Goal: Information Seeking & Learning: Learn about a topic

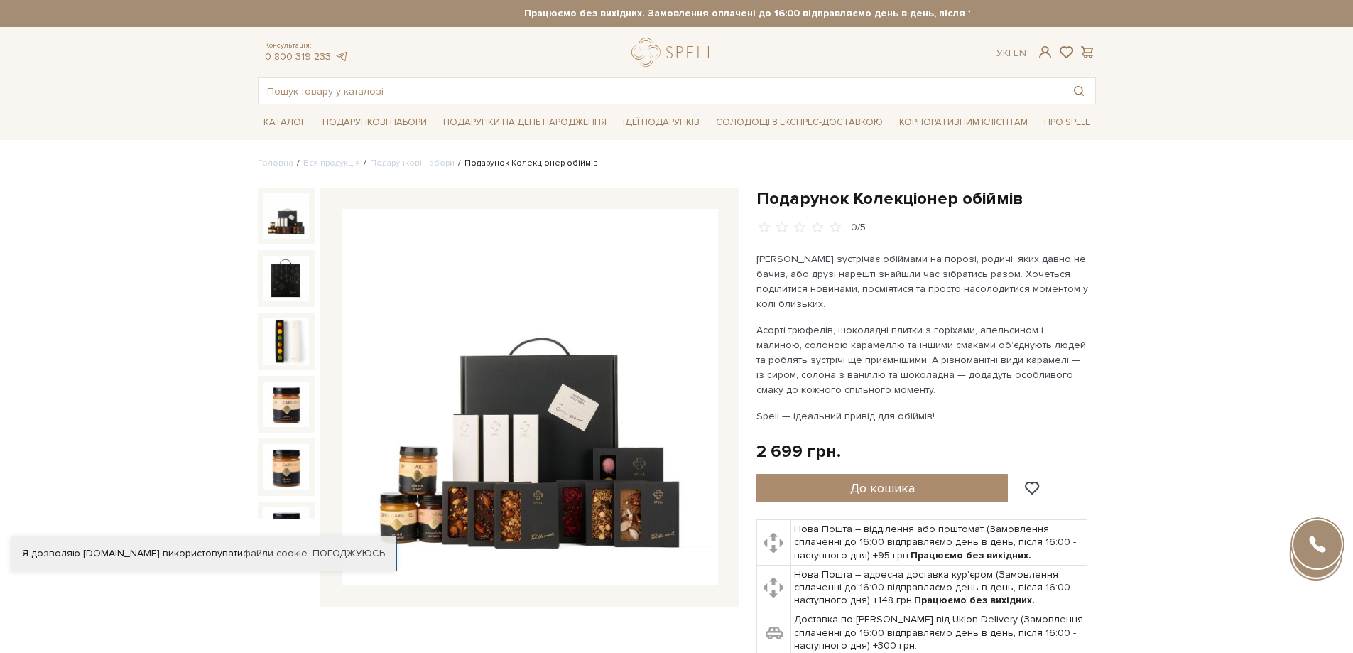
click at [534, 464] on img at bounding box center [530, 397] width 376 height 376
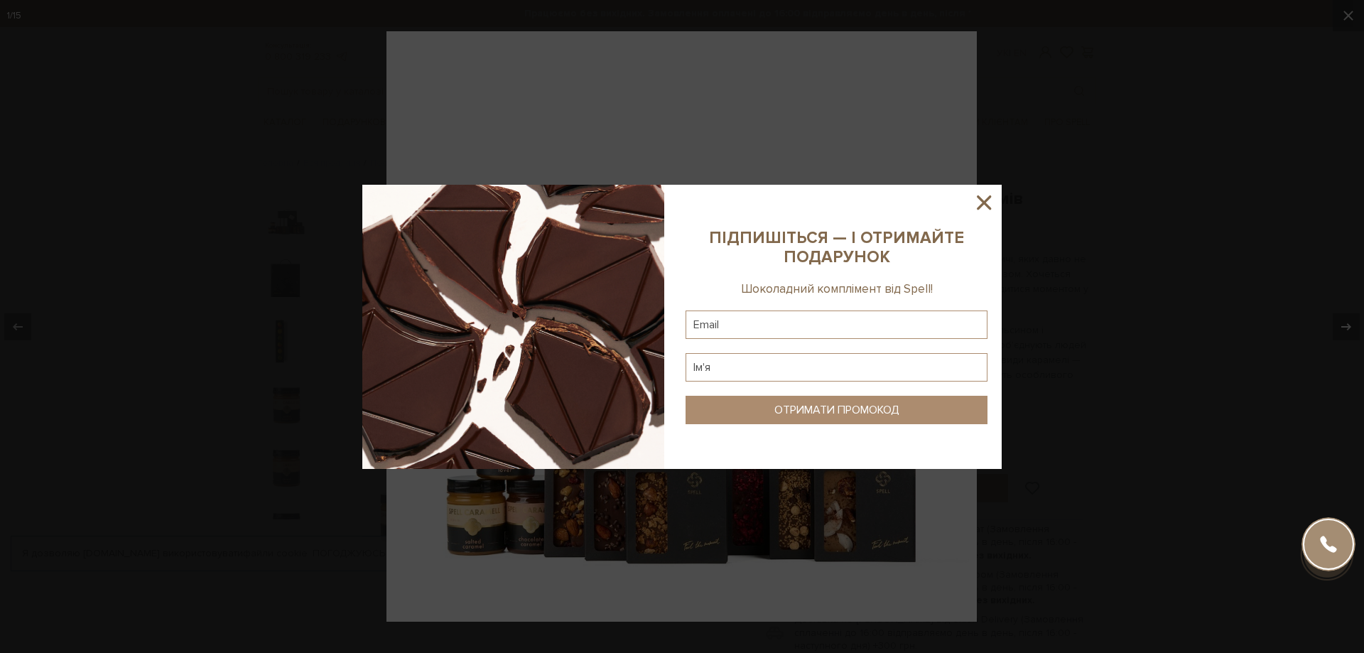
click at [1343, 12] on div at bounding box center [682, 326] width 1364 height 653
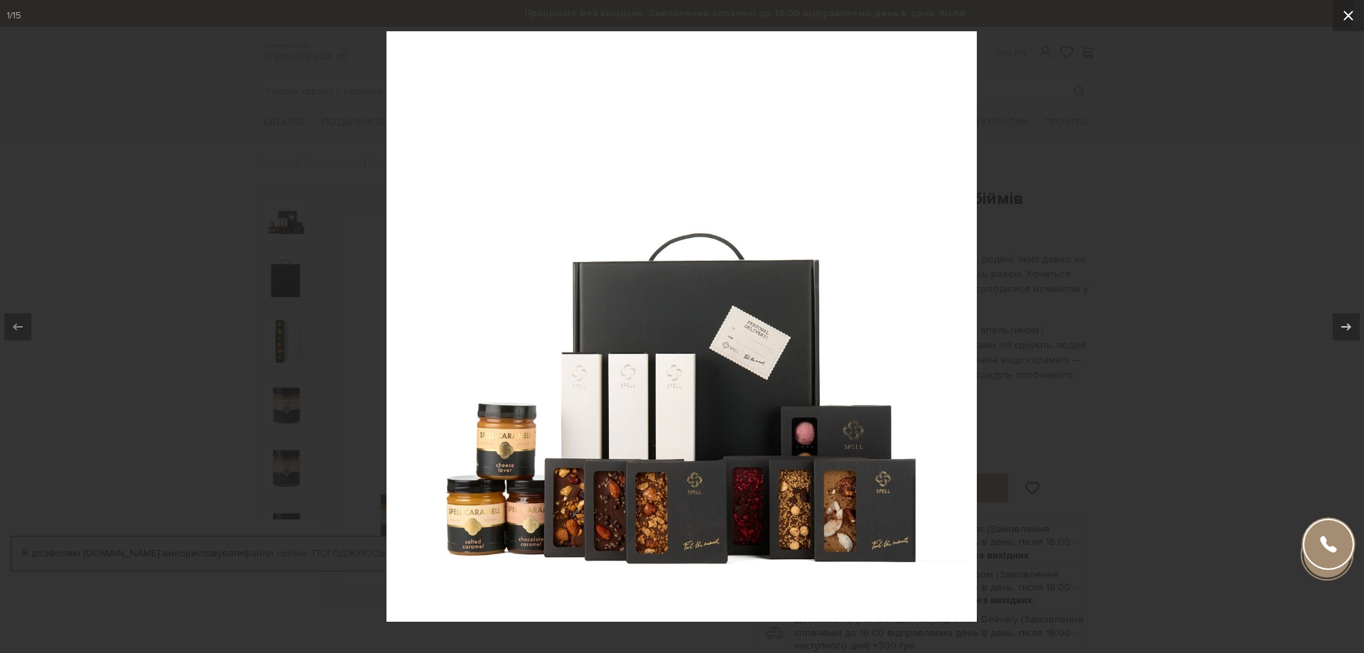
click at [1352, 19] on icon at bounding box center [1348, 16] width 10 height 10
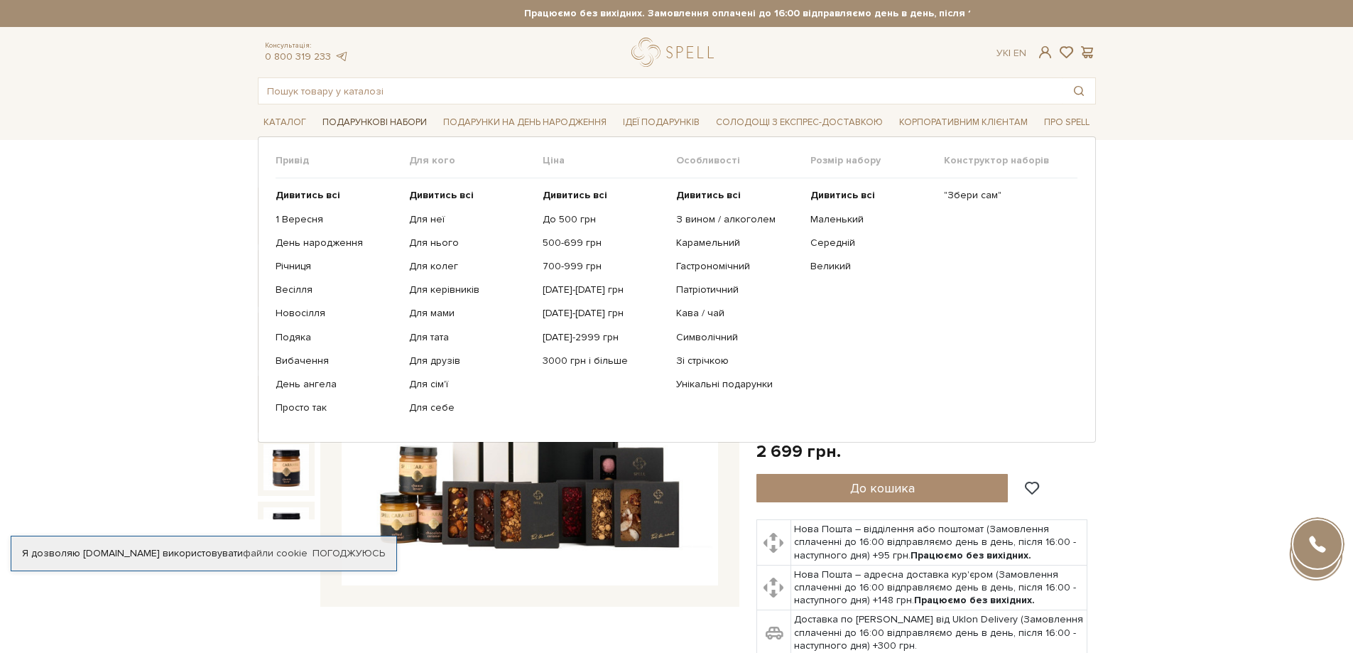
click at [376, 119] on span "Подарункові набори" at bounding box center [375, 123] width 116 height 22
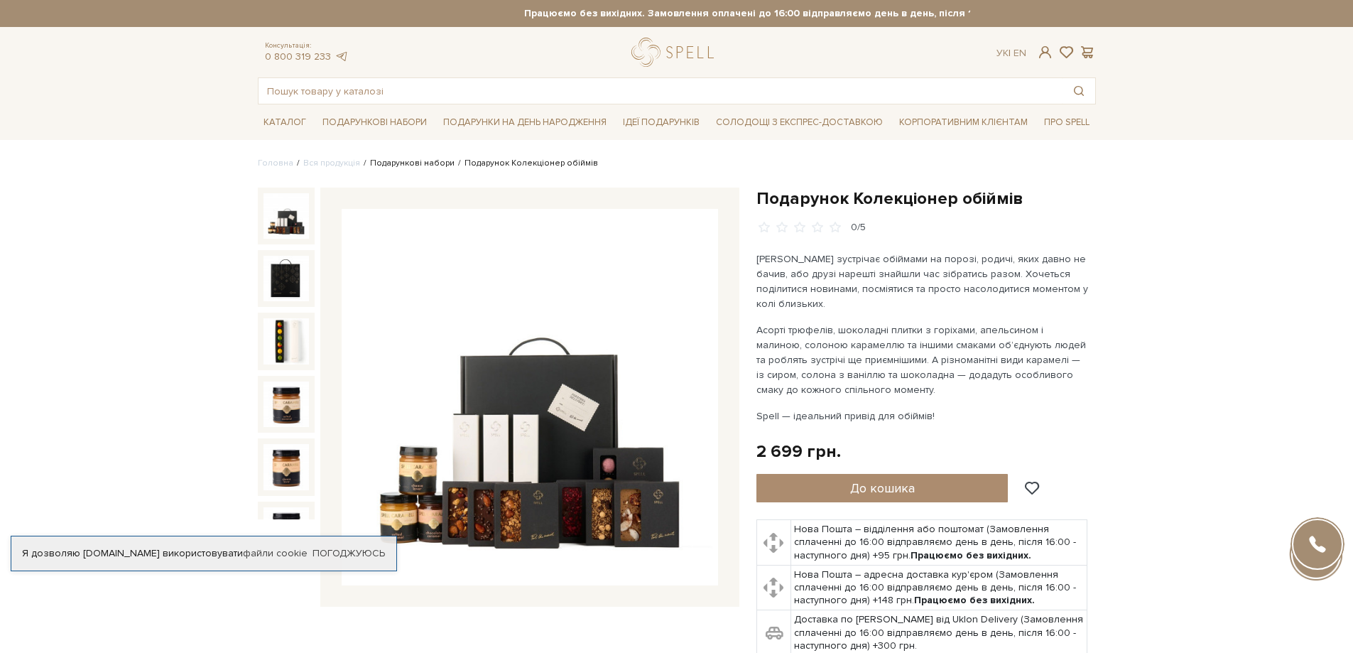
click at [418, 161] on link "Подарункові набори" at bounding box center [412, 163] width 85 height 11
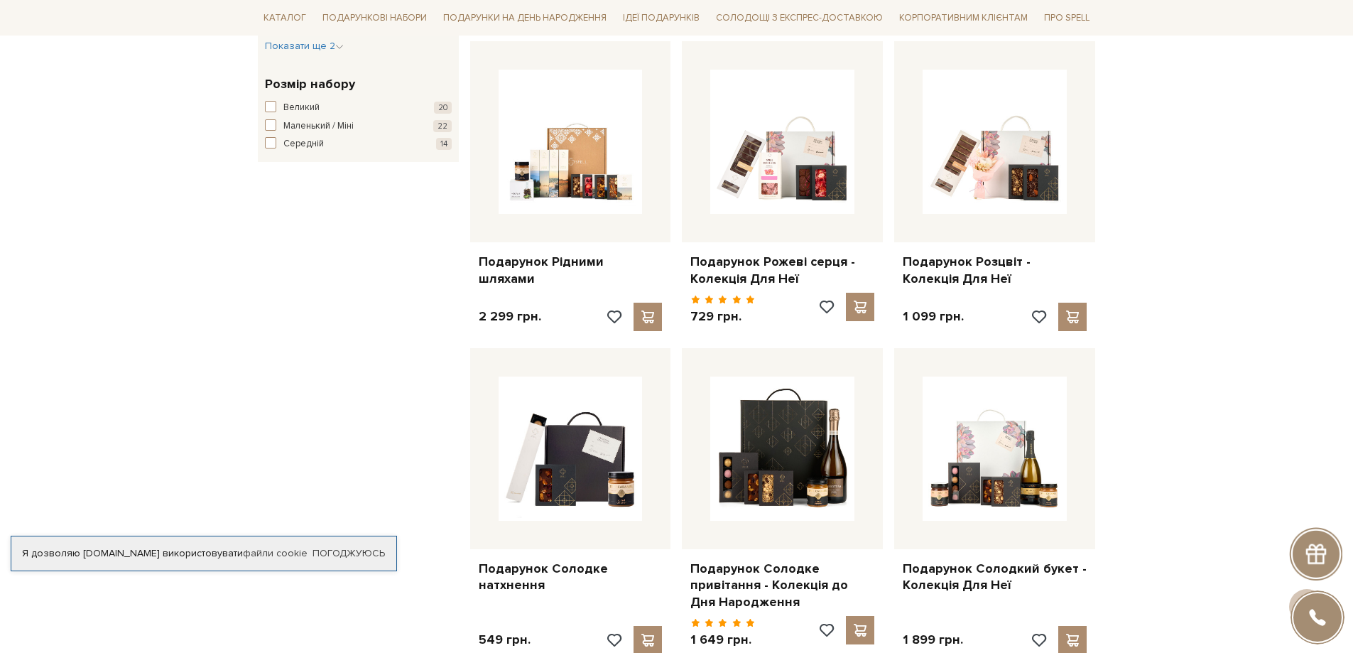
scroll to position [852, 0]
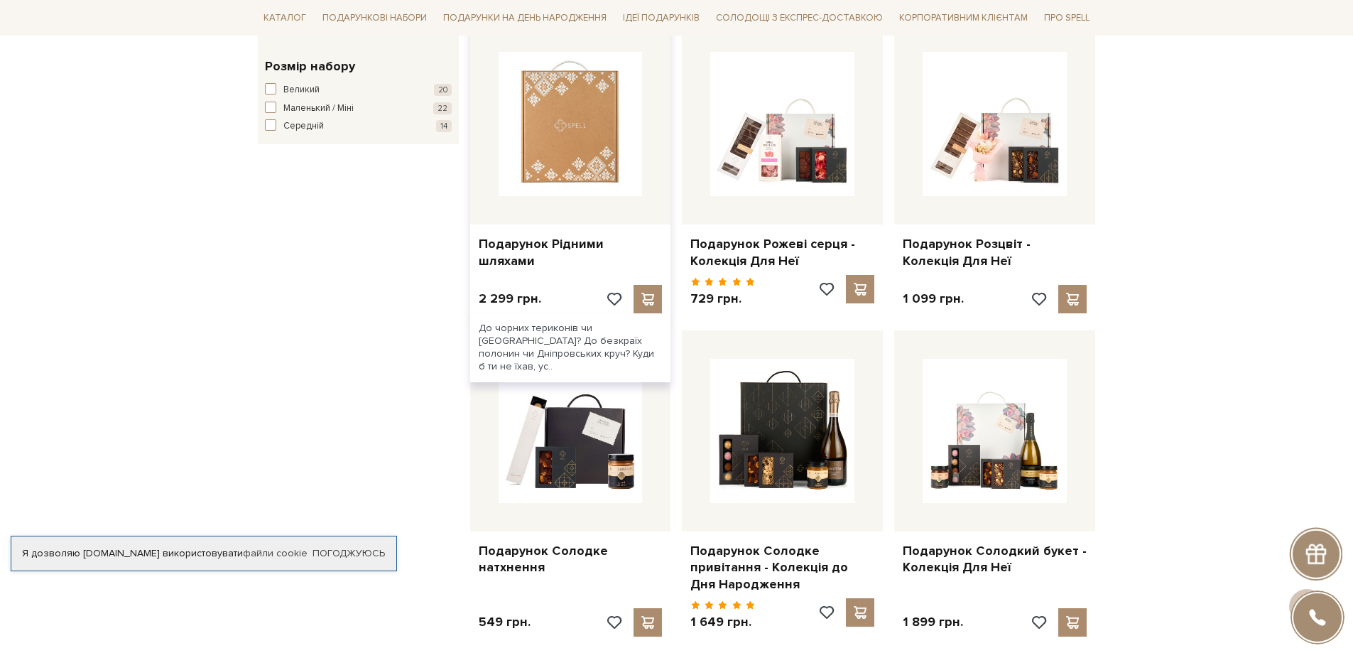
click at [549, 126] on img at bounding box center [571, 124] width 144 height 144
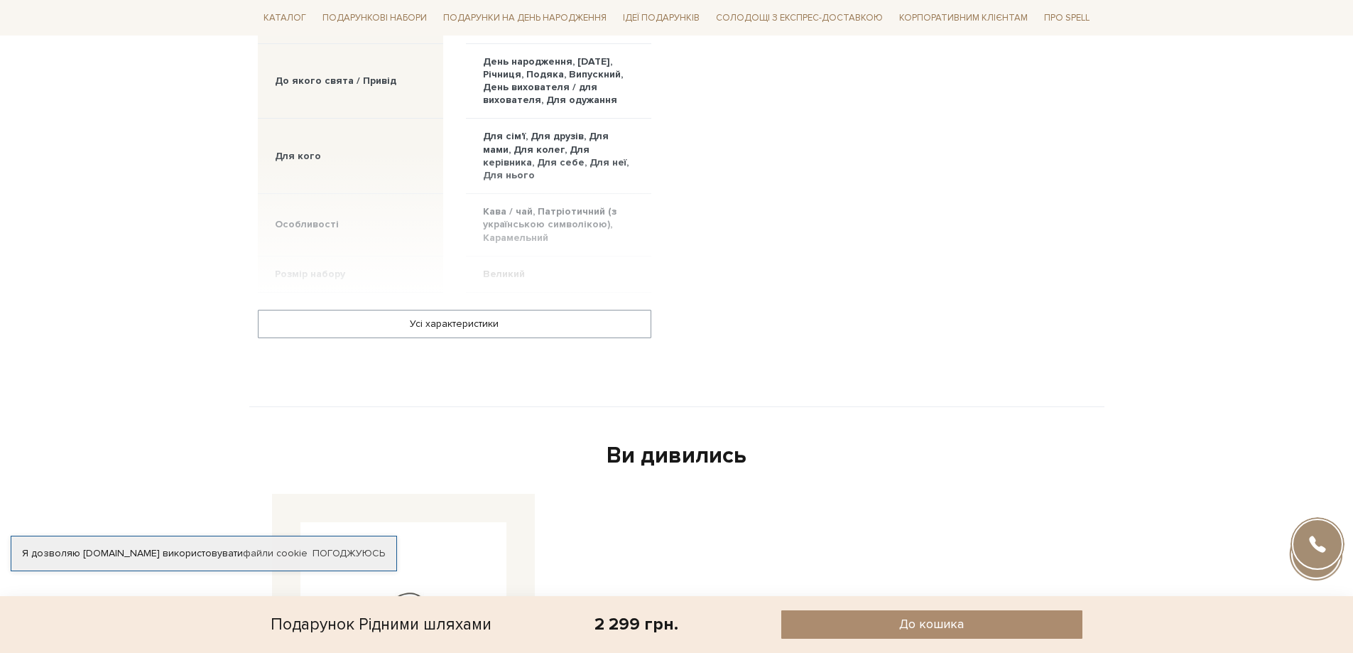
scroll to position [1065, 0]
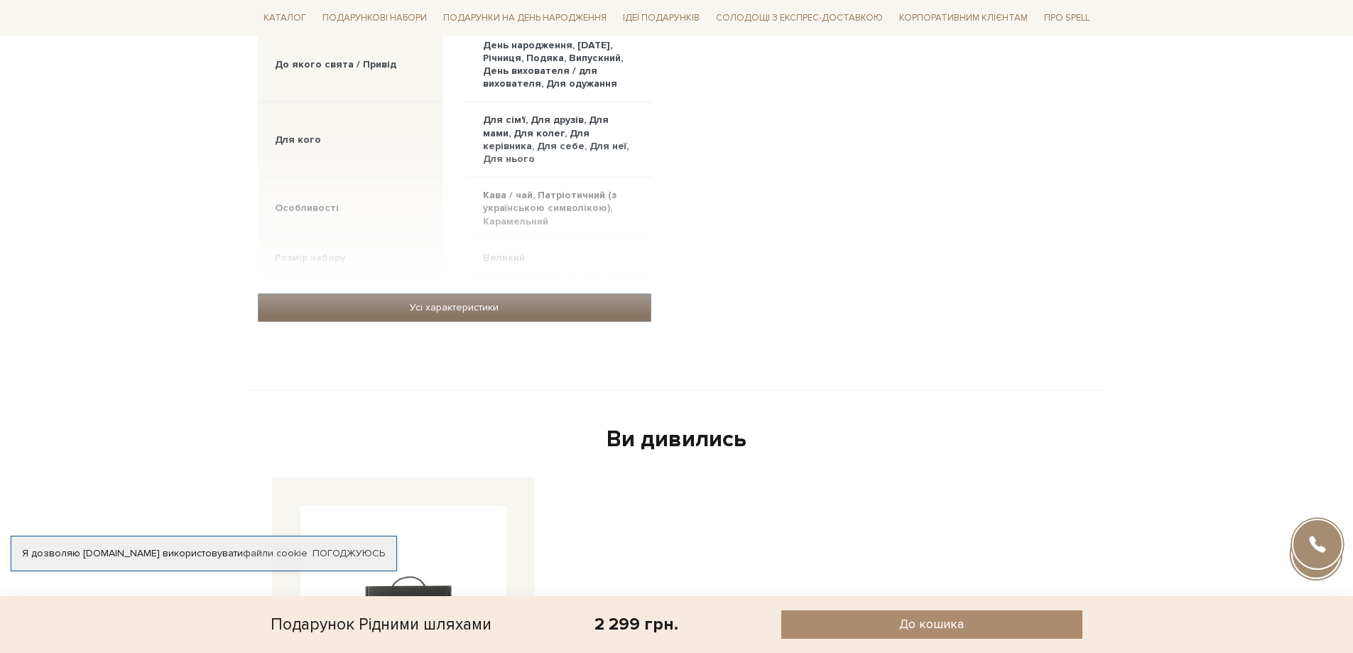
click at [456, 297] on link "Усі характеристики" at bounding box center [455, 307] width 392 height 27
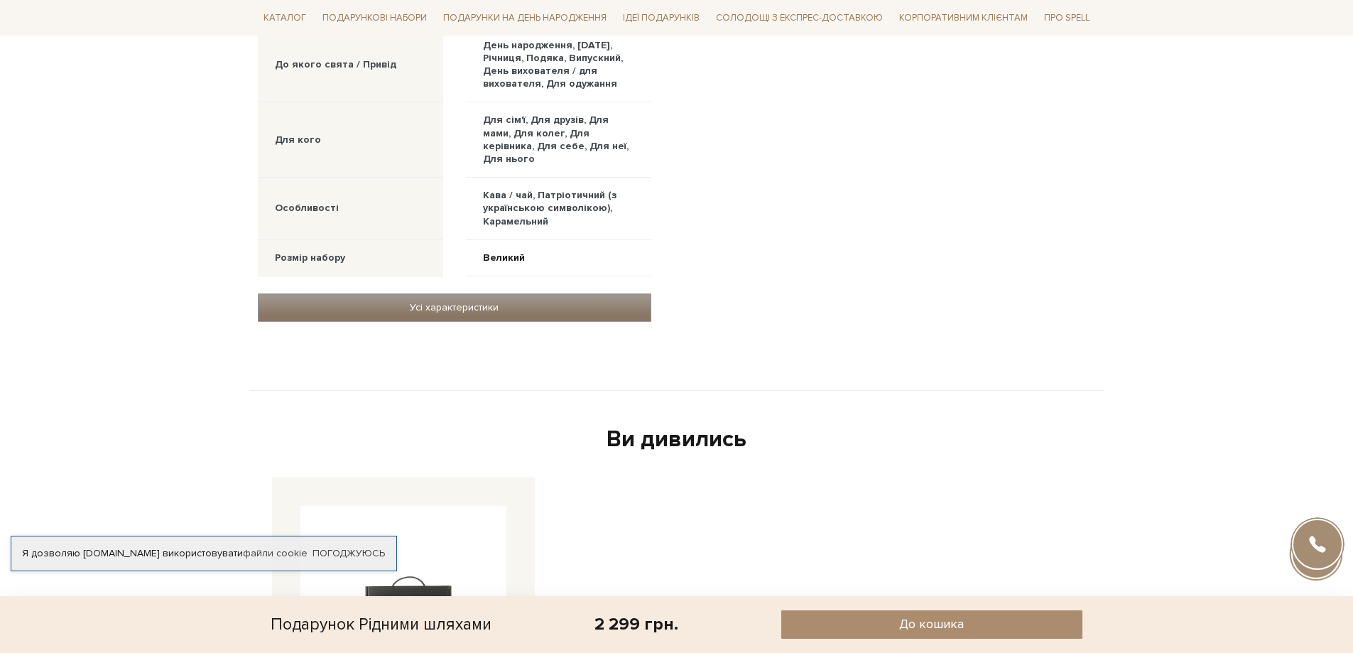
click at [490, 295] on link "Усі характеристики" at bounding box center [455, 307] width 392 height 27
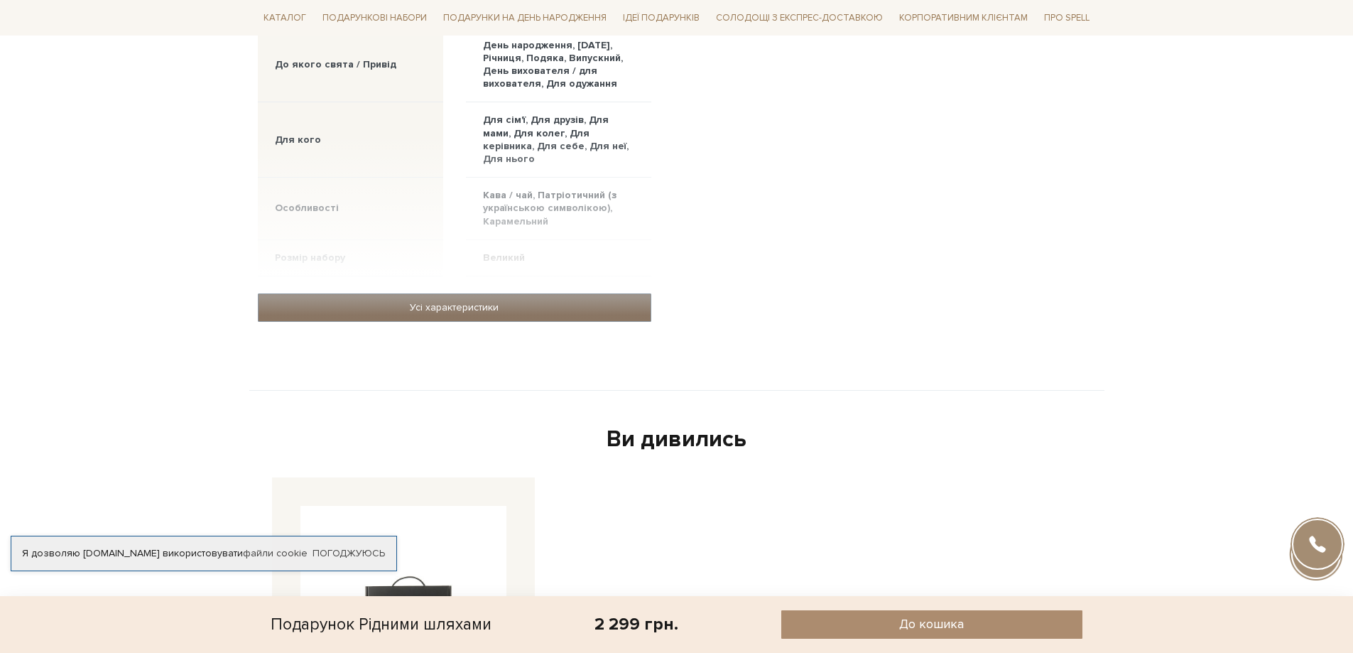
click at [495, 294] on link "Усі характеристики" at bounding box center [455, 307] width 392 height 27
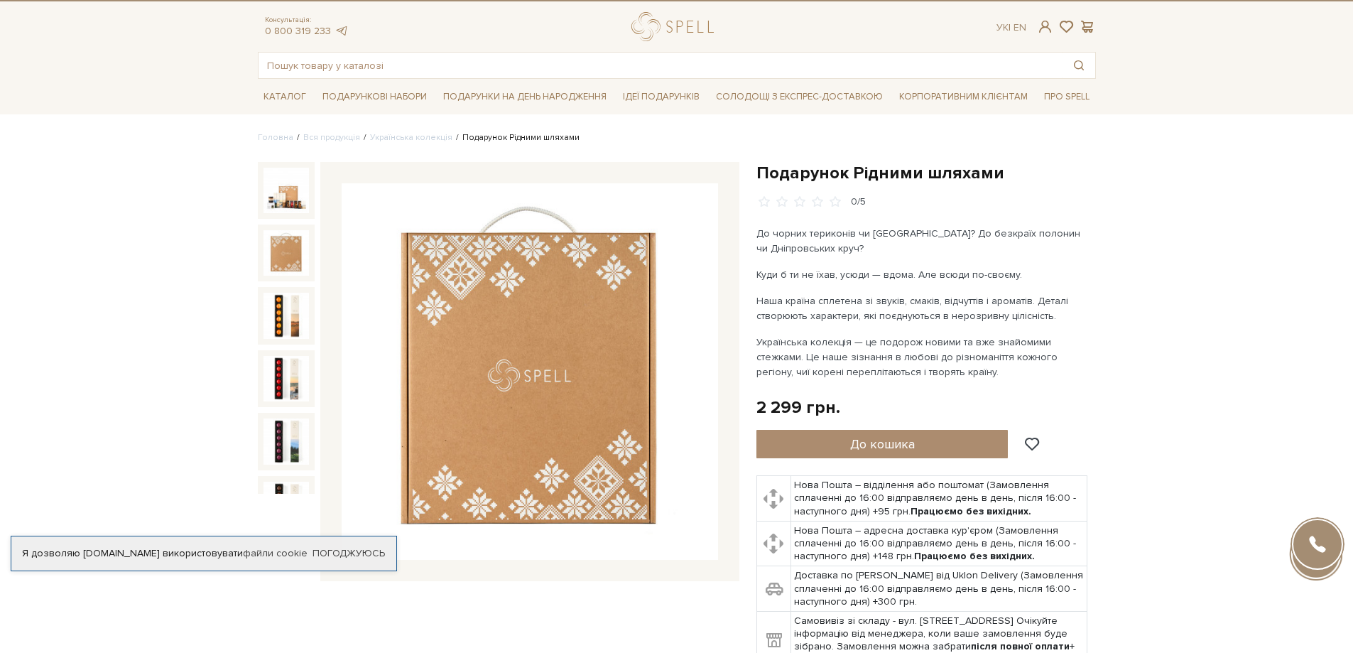
scroll to position [0, 0]
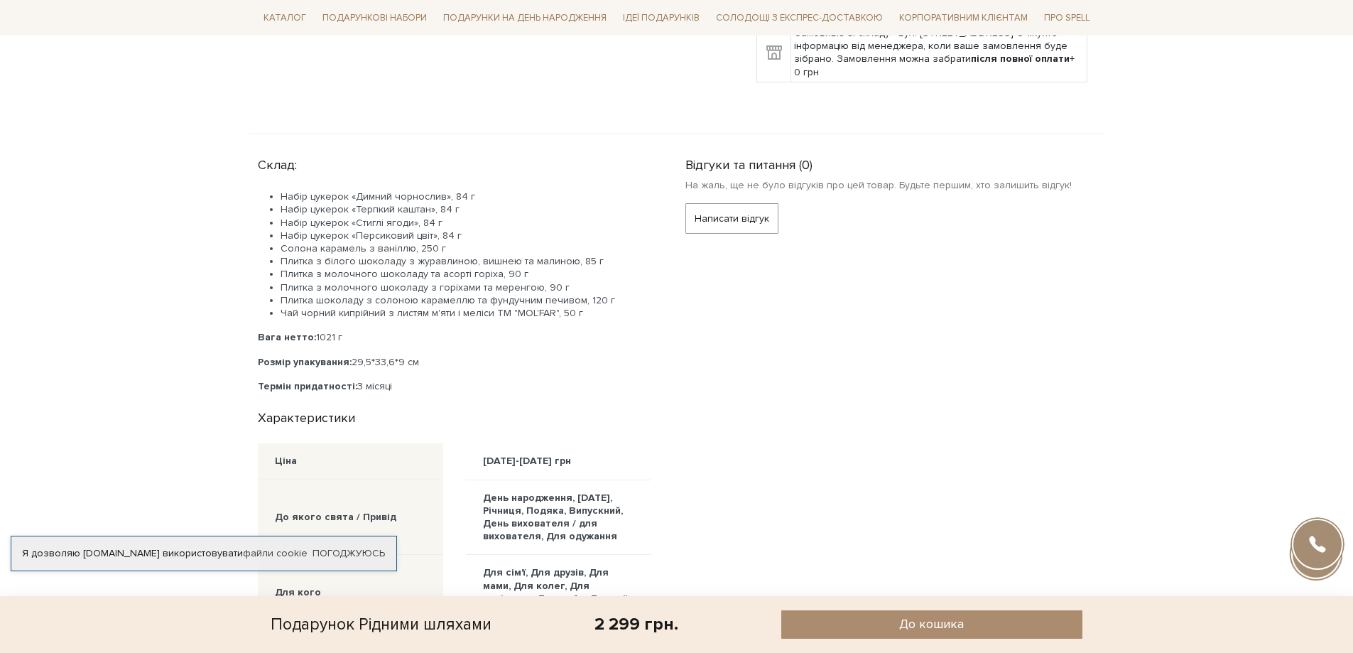
scroll to position [639, 0]
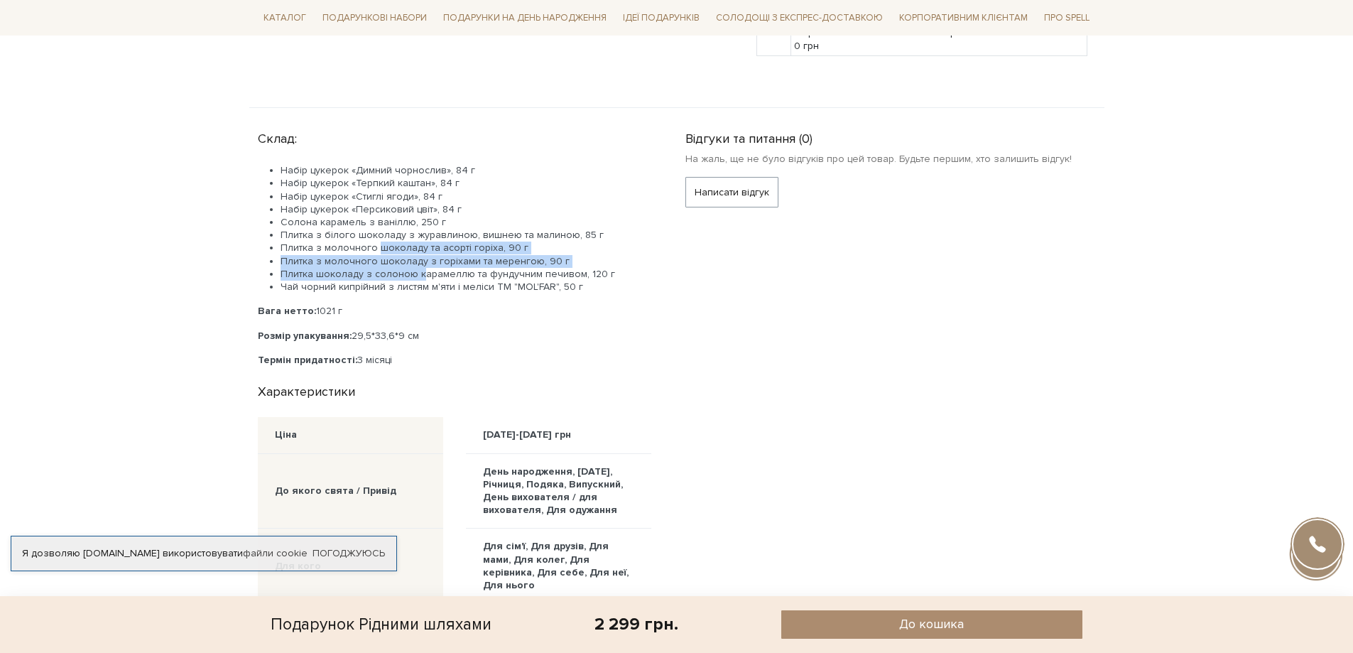
drag, startPoint x: 375, startPoint y: 252, endPoint x: 420, endPoint y: 268, distance: 48.1
click at [420, 268] on ul "Набір цукерок «Димний чорнослив», 84 г Набір цукерок «Терпкий каштан», 84 г Наб…" at bounding box center [454, 228] width 393 height 129
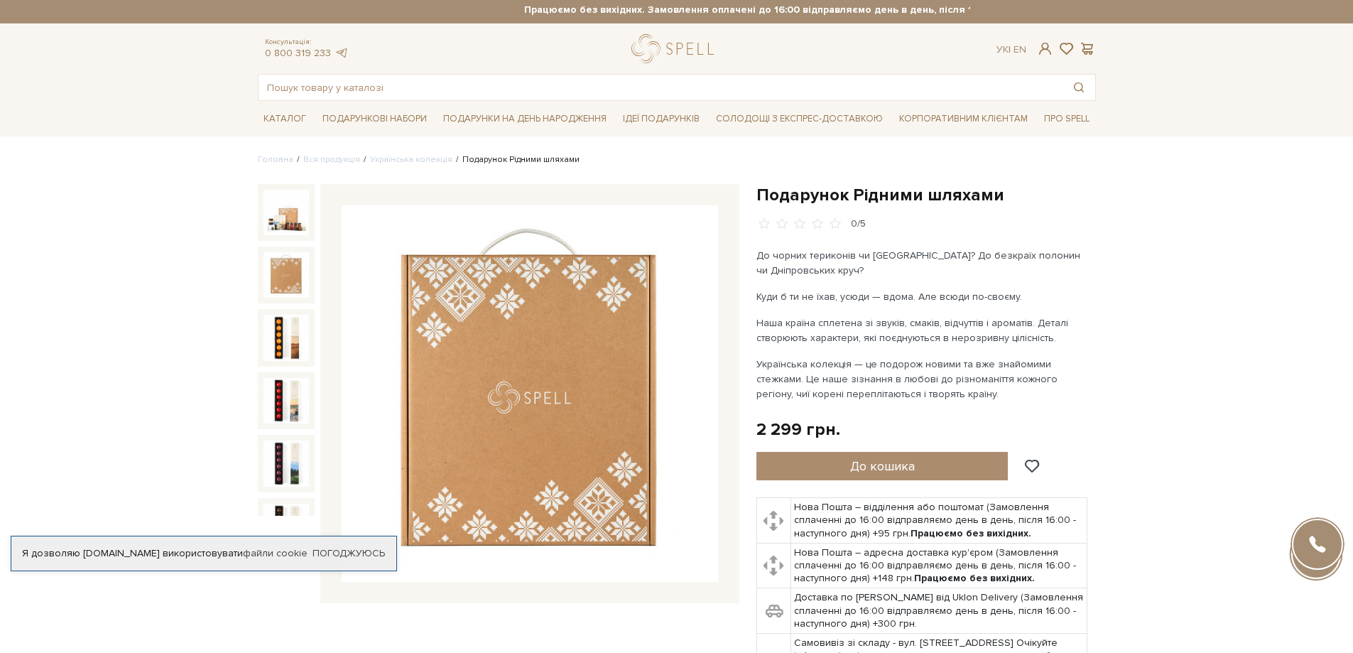
scroll to position [0, 0]
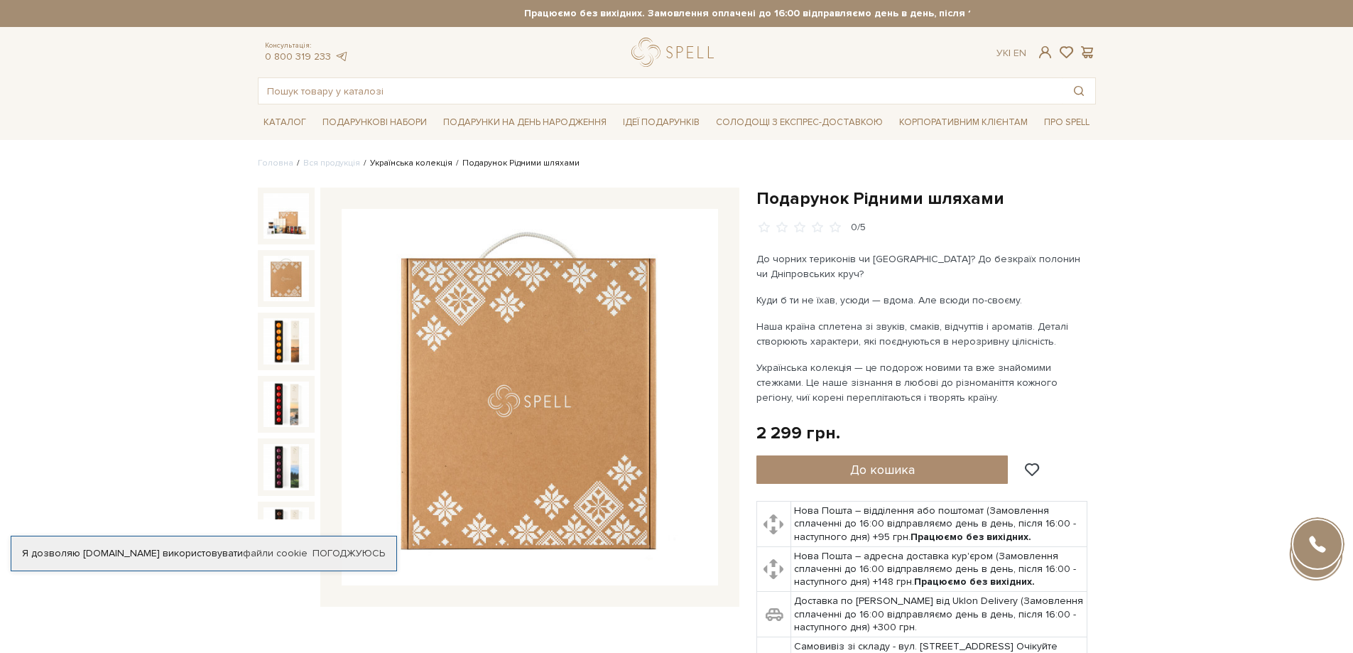
click at [398, 162] on link "Українська колекція" at bounding box center [411, 163] width 82 height 11
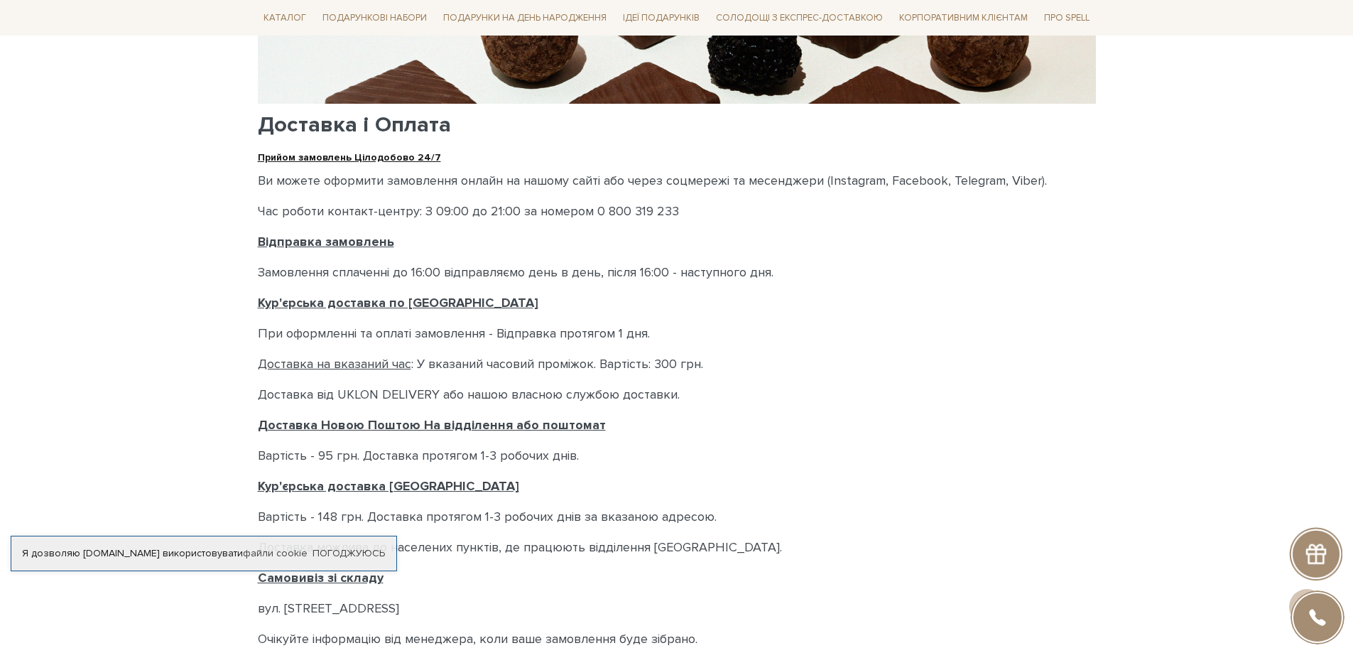
scroll to position [355, 0]
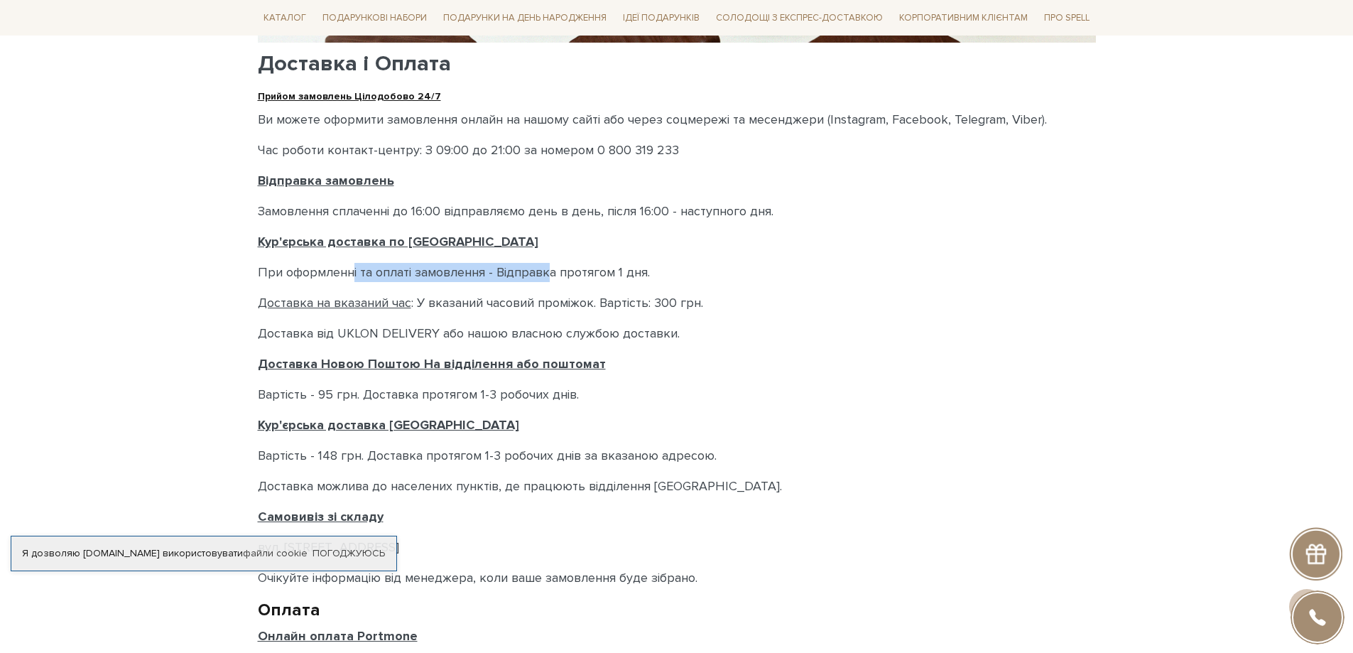
drag, startPoint x: 349, startPoint y: 273, endPoint x: 551, endPoint y: 266, distance: 201.8
click at [551, 266] on p "При оформленні та оплаті замовлення - Відправка протягом 1 дня." at bounding box center [677, 272] width 838 height 19
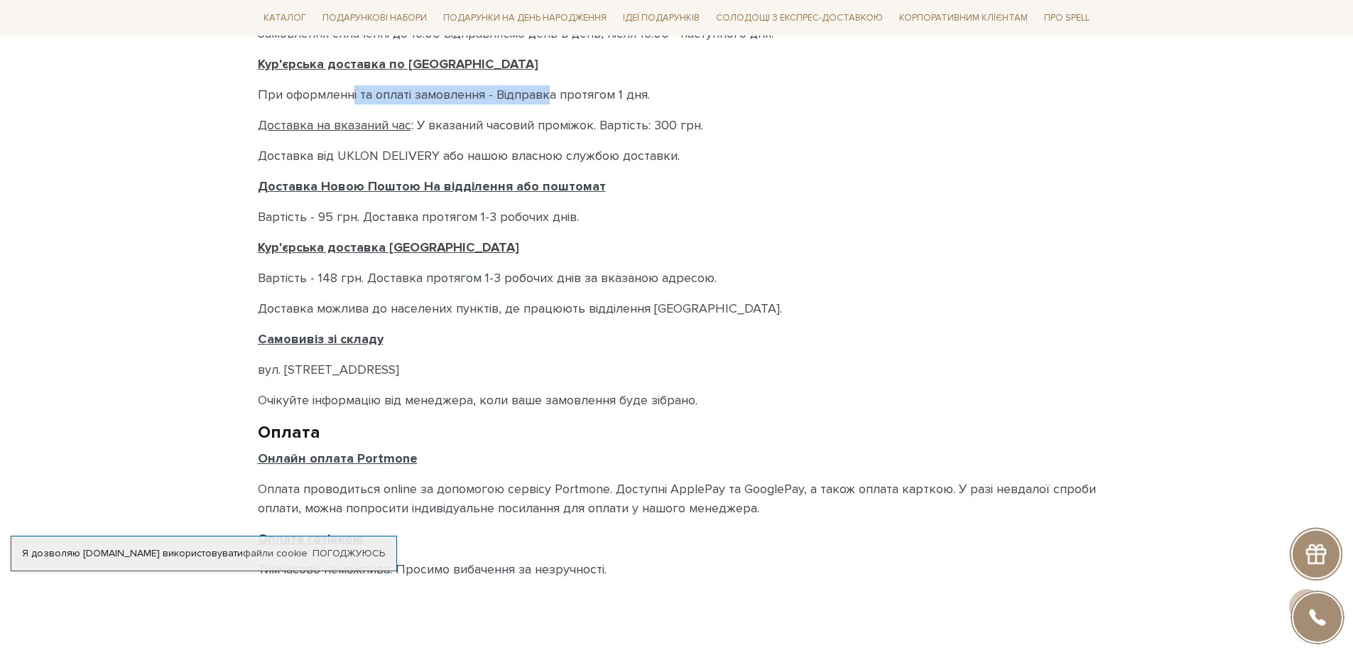
scroll to position [639, 0]
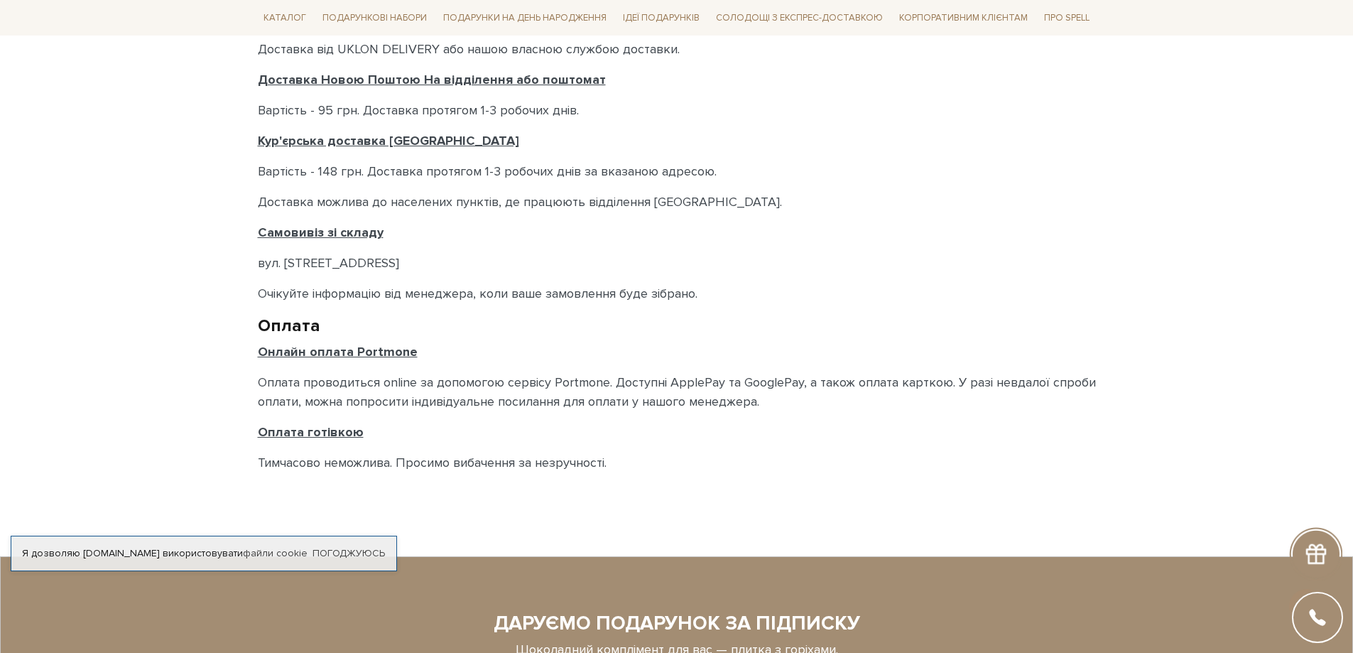
drag, startPoint x: 285, startPoint y: 261, endPoint x: 418, endPoint y: 261, distance: 133.5
click at [418, 261] on p "вул. Велика Кільцева, 4-А." at bounding box center [677, 263] width 838 height 19
click at [962, 124] on div "Доставка і Оплата Прийом замовлень Цілодобово 24/7 Ви можете оформити замовленн…" at bounding box center [677, 27] width 838 height 889
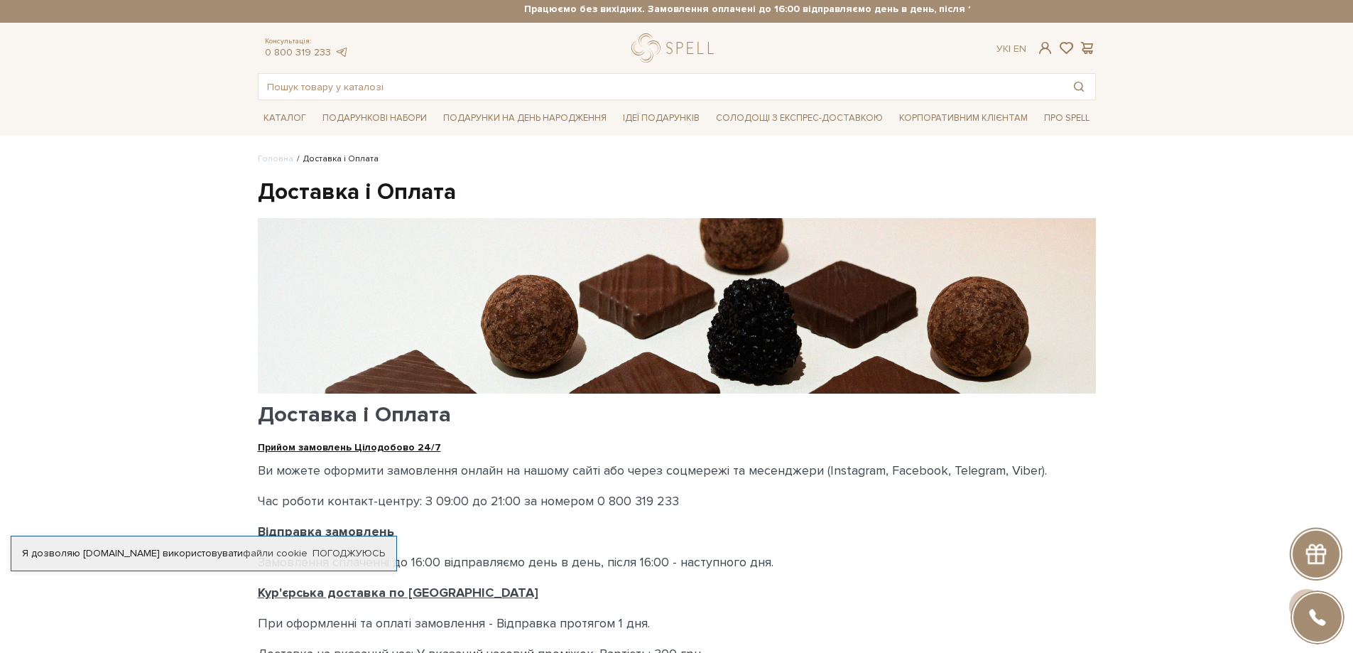
scroll to position [0, 0]
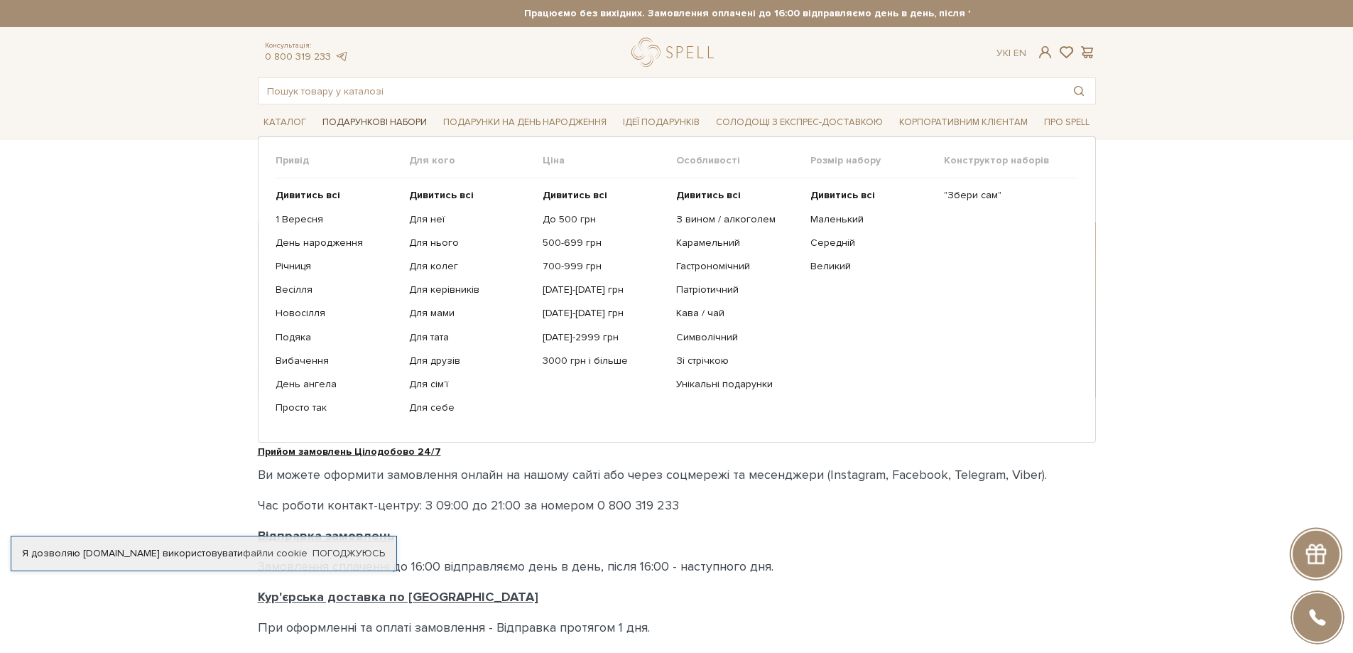
drag, startPoint x: 374, startPoint y: 117, endPoint x: 349, endPoint y: 121, distance: 25.8
click at [349, 121] on span "Подарункові набори" at bounding box center [375, 123] width 116 height 22
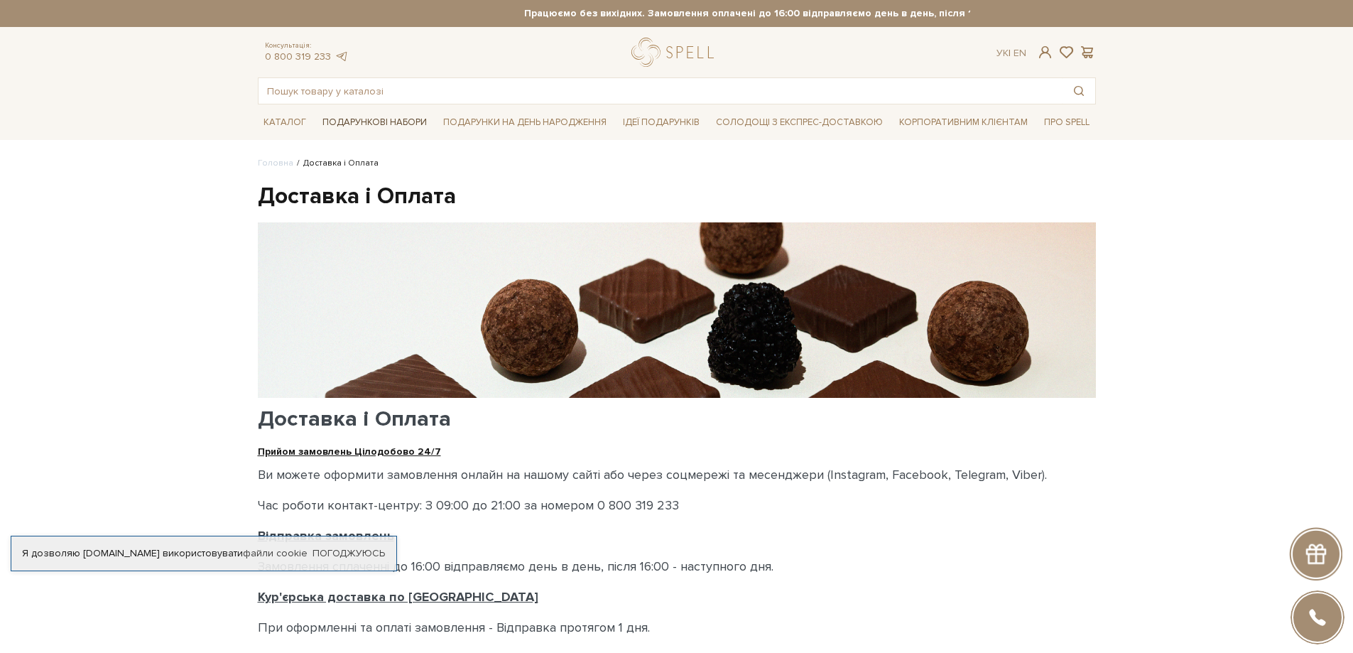
click at [352, 119] on span "Подарункові набори" at bounding box center [375, 123] width 116 height 22
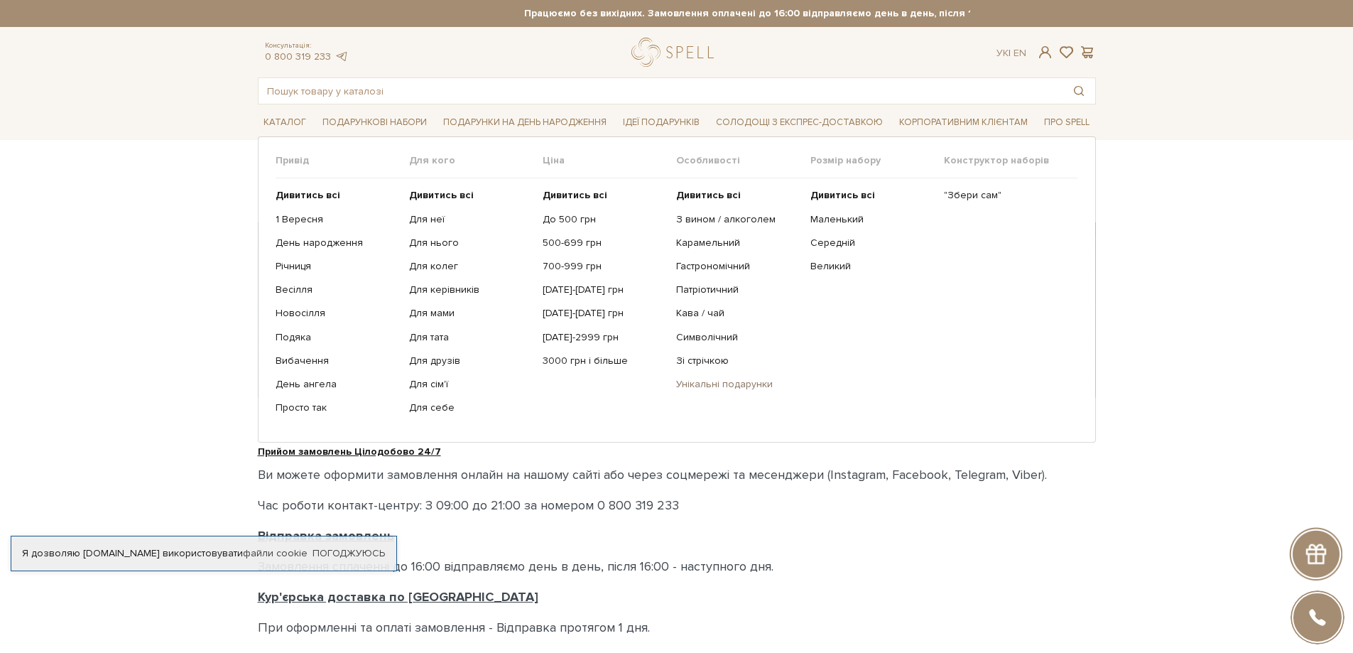
click at [731, 381] on link "Унікальні подарунки" at bounding box center [737, 384] width 123 height 13
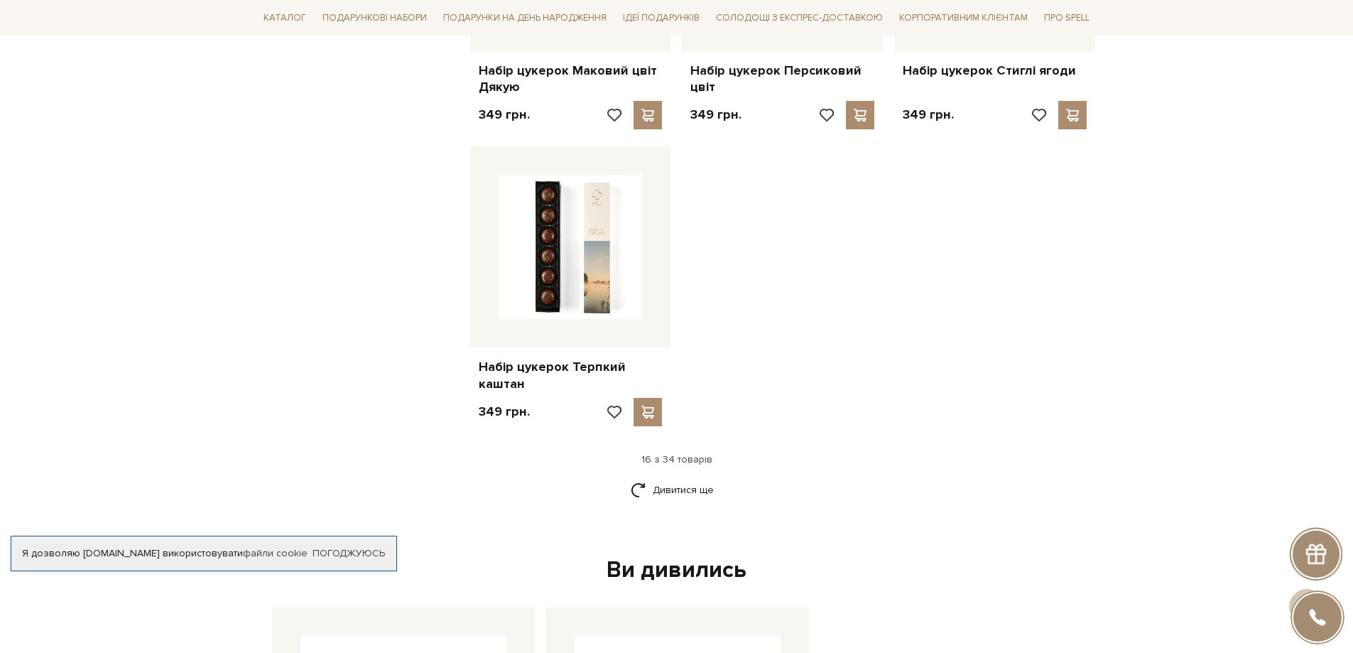
scroll to position [1704, 0]
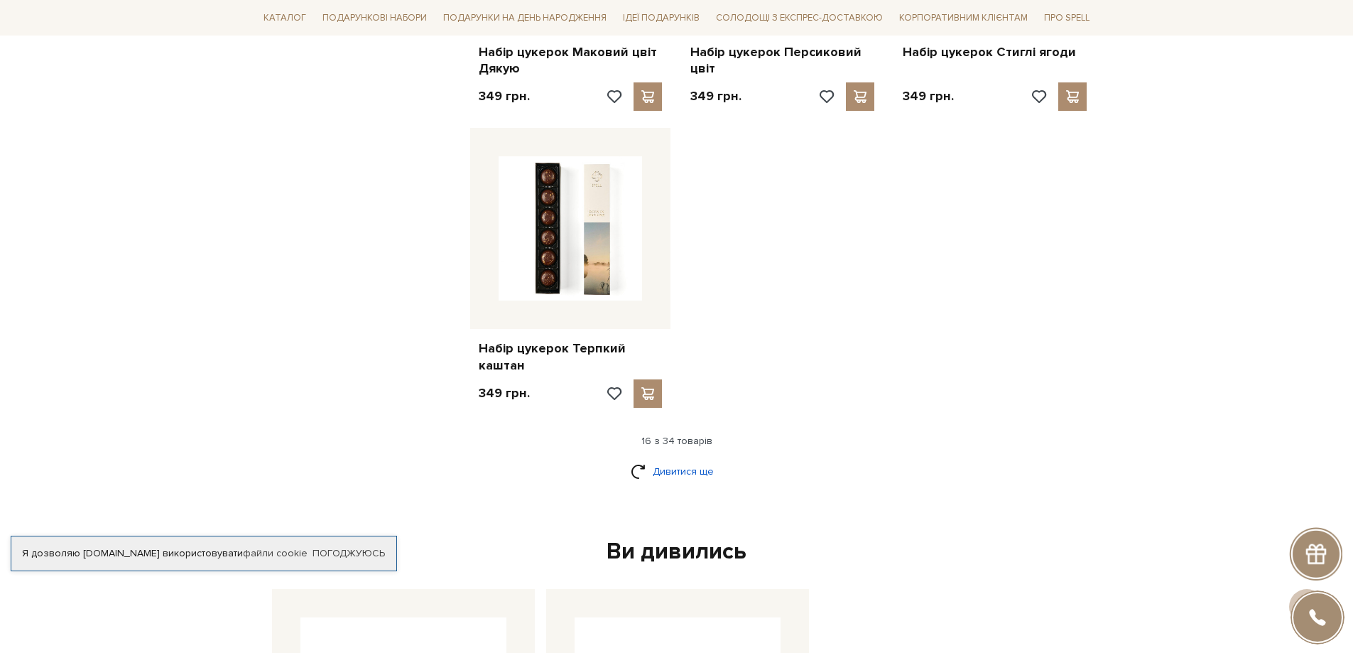
click at [668, 459] on link "Дивитися ще" at bounding box center [677, 471] width 92 height 25
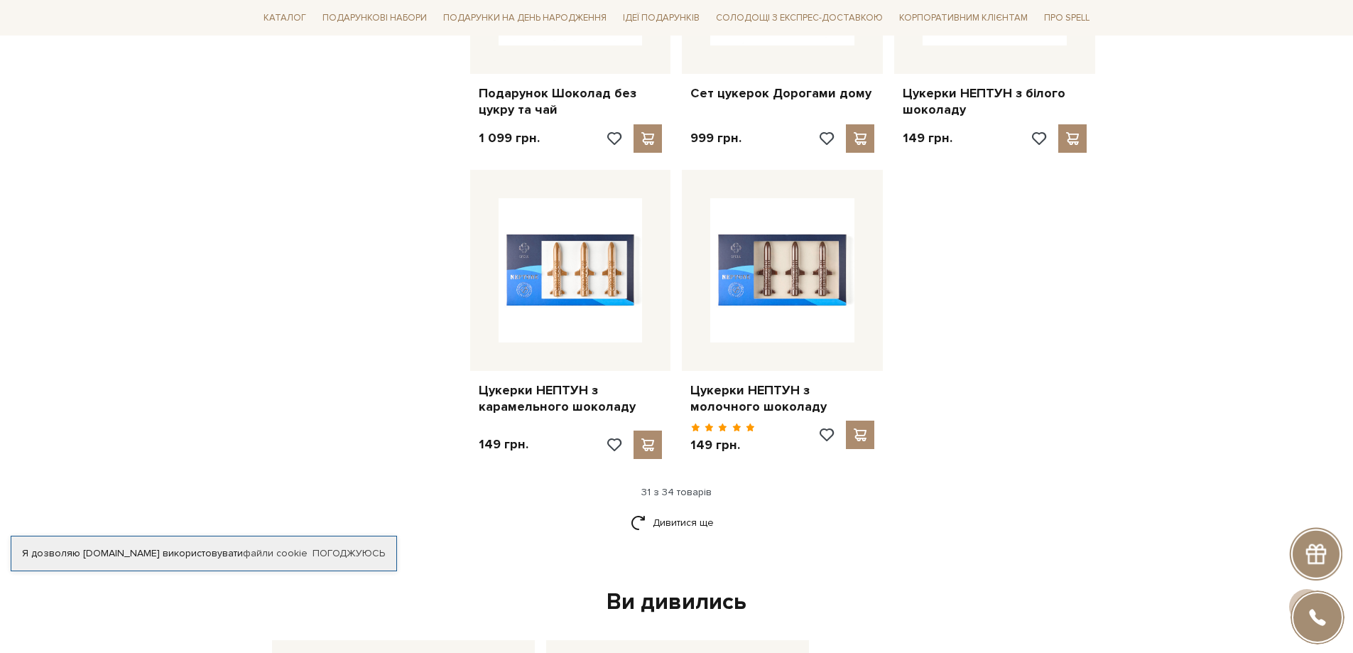
scroll to position [3196, 0]
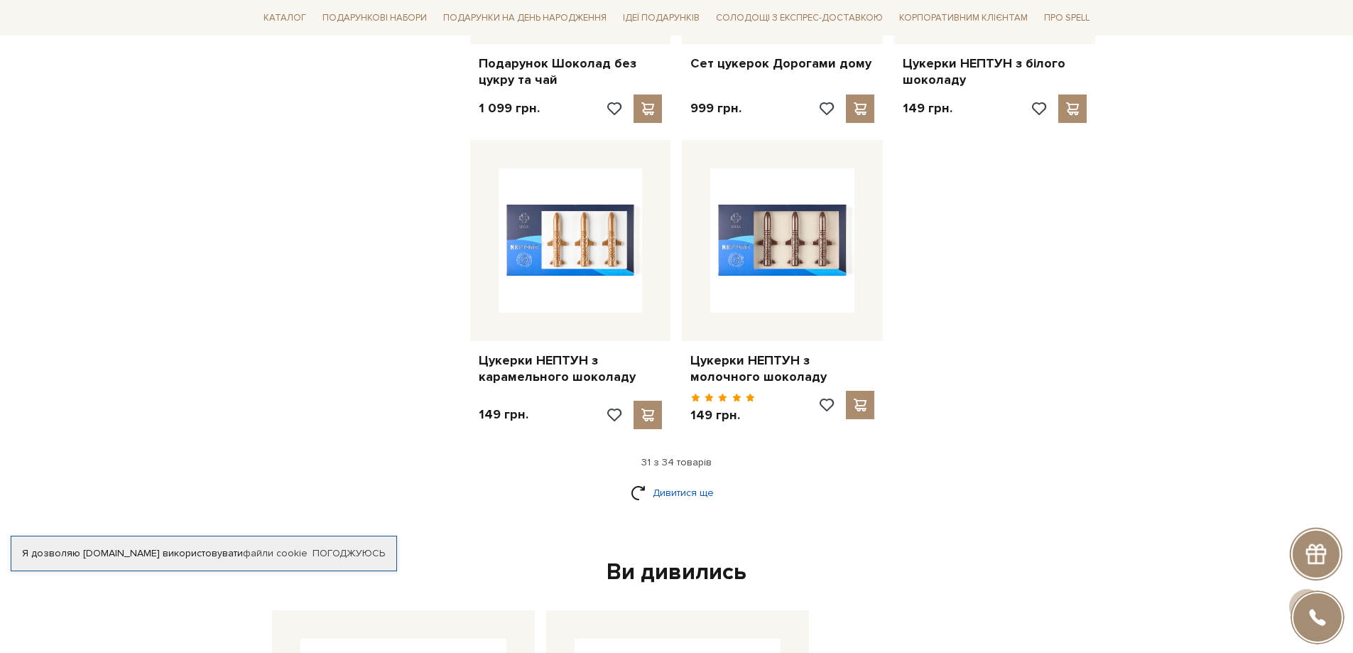
click at [694, 480] on link "Дивитися ще" at bounding box center [677, 492] width 92 height 25
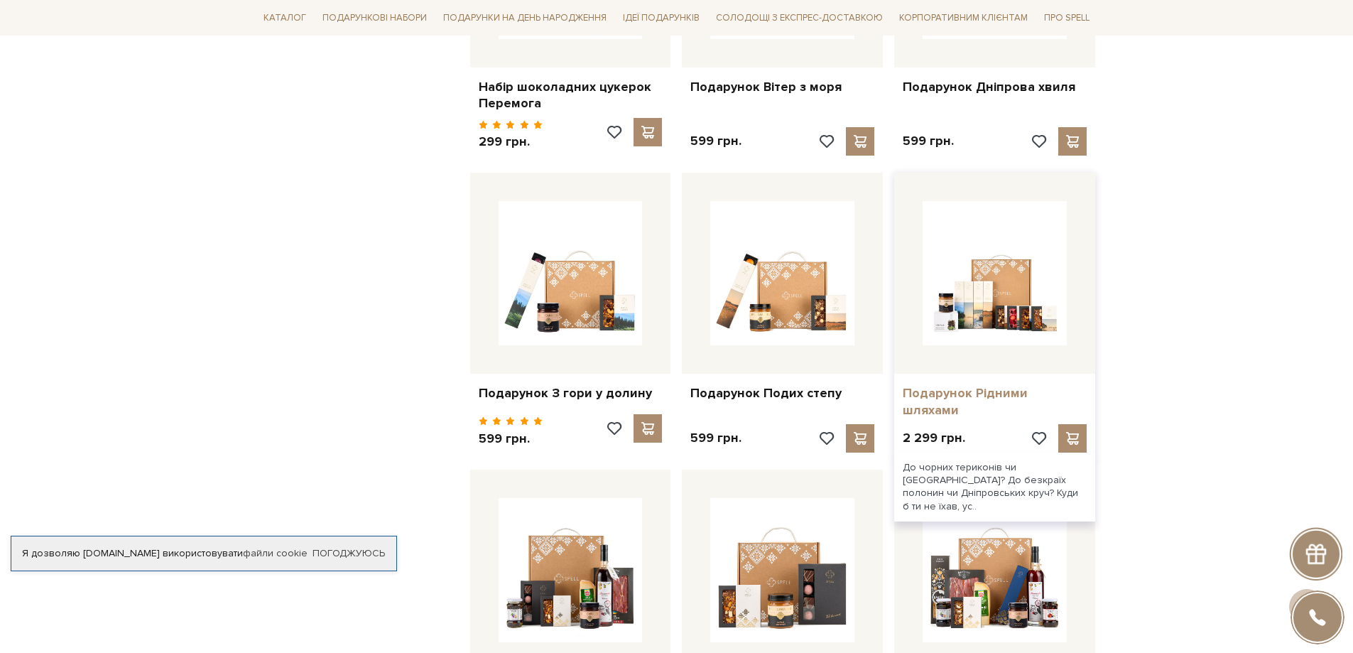
scroll to position [2486, 0]
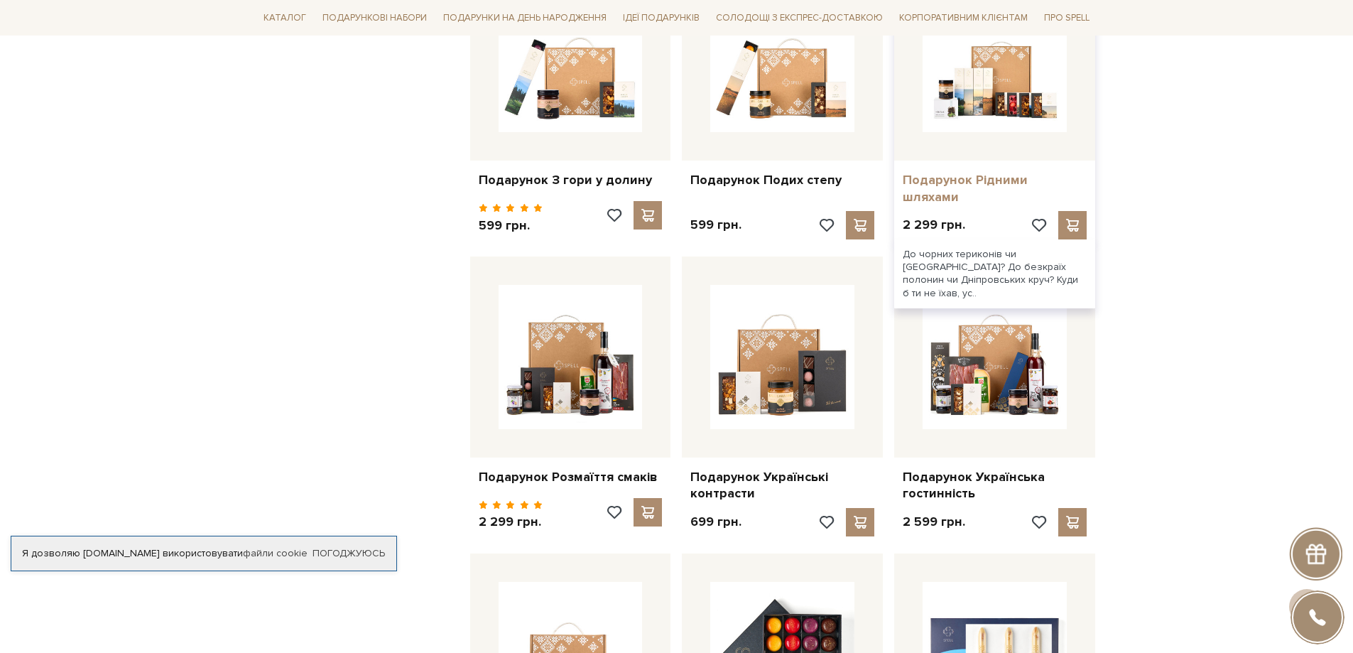
click at [1006, 172] on link "Подарунок Рідними шляхами" at bounding box center [995, 188] width 184 height 33
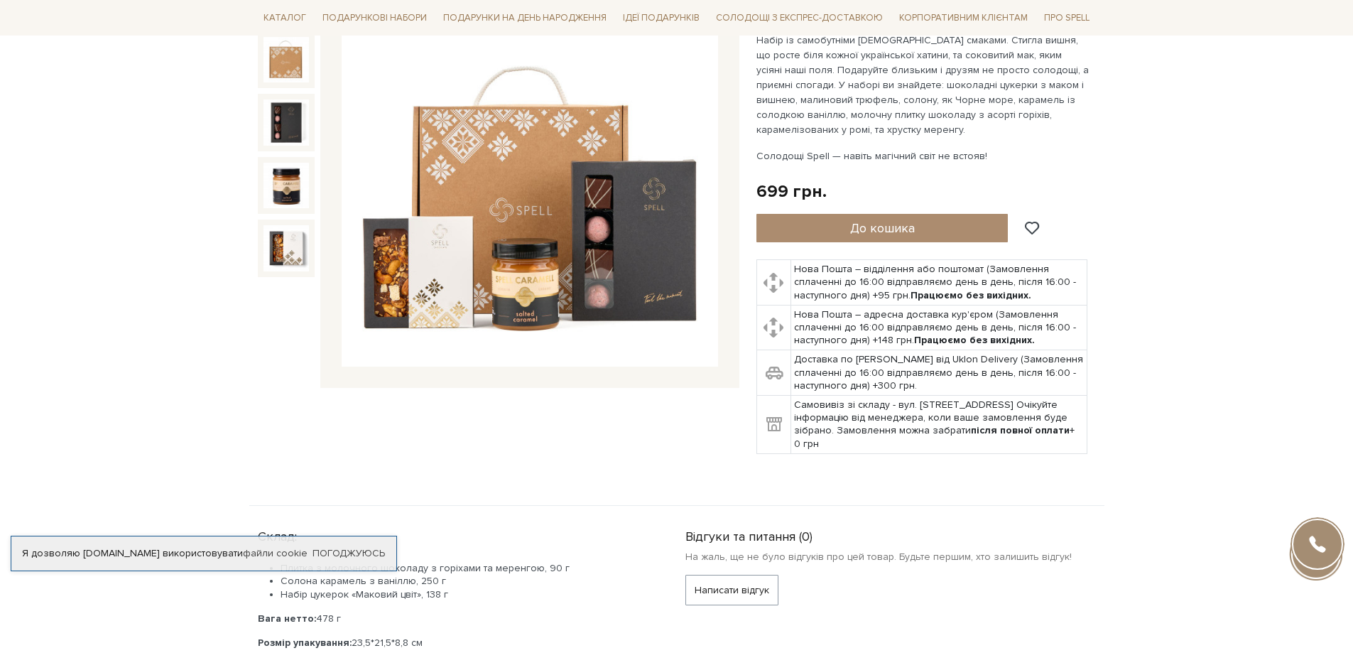
scroll to position [213, 0]
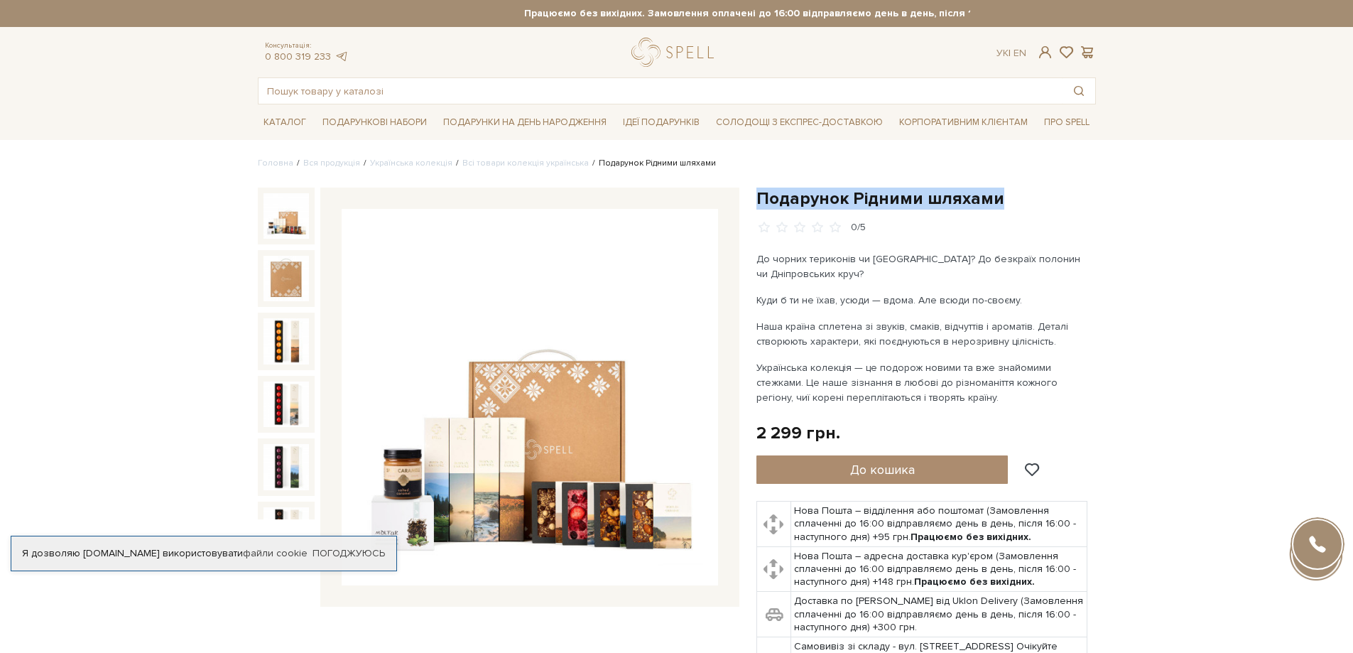
drag, startPoint x: 1003, startPoint y: 195, endPoint x: 756, endPoint y: 202, distance: 247.2
click at [756, 202] on h1 "Подарунок Рідними шляхами" at bounding box center [925, 198] width 339 height 22
click at [1094, 274] on div "Подарунок Рідними шляхами 0/5" at bounding box center [925, 441] width 339 height 508
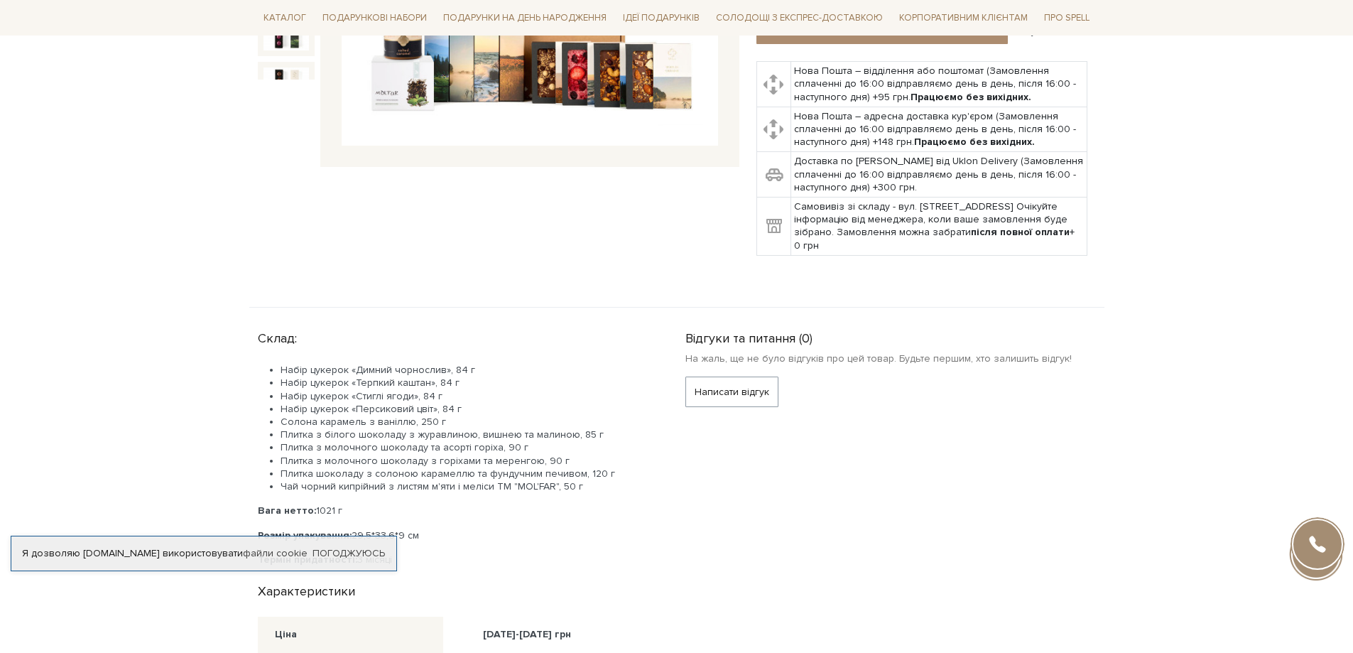
scroll to position [355, 0]
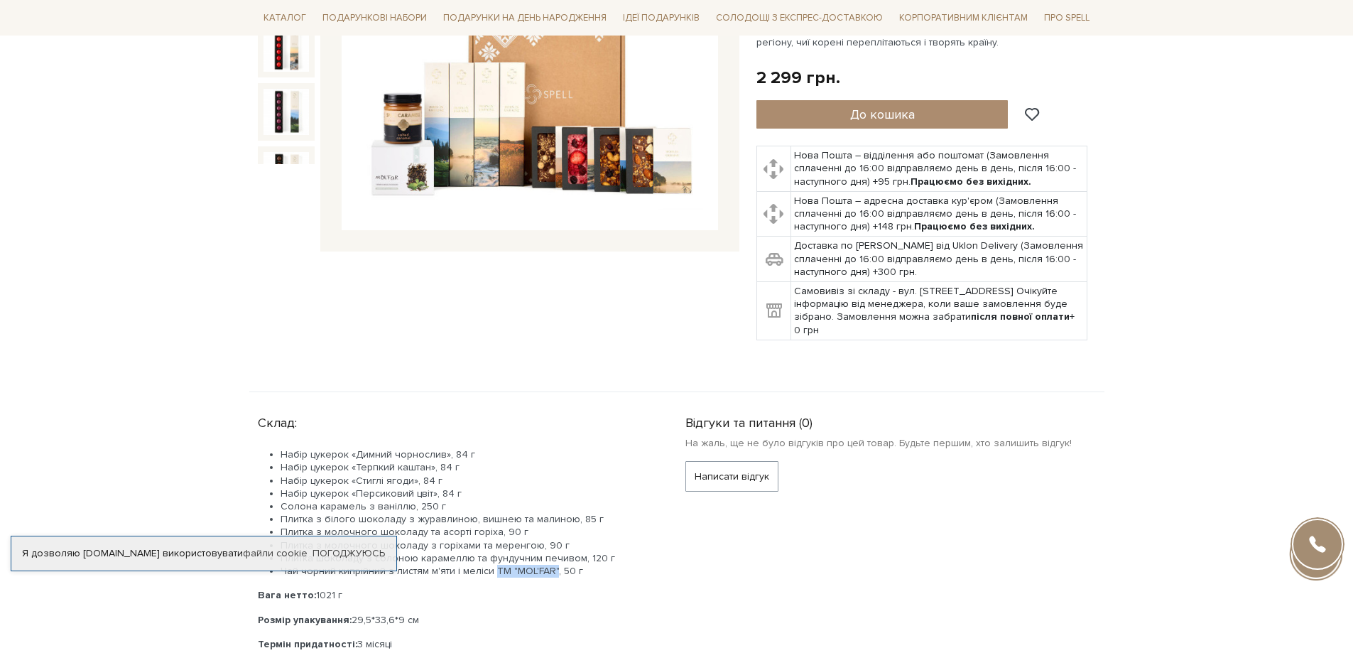
drag, startPoint x: 491, startPoint y: 567, endPoint x: 551, endPoint y: 569, distance: 60.4
click at [551, 569] on li "Чай чорний кипрійний з листям м'яти і меліси ТМ "MOL'FAR", 50 г" at bounding box center [466, 571] width 371 height 13
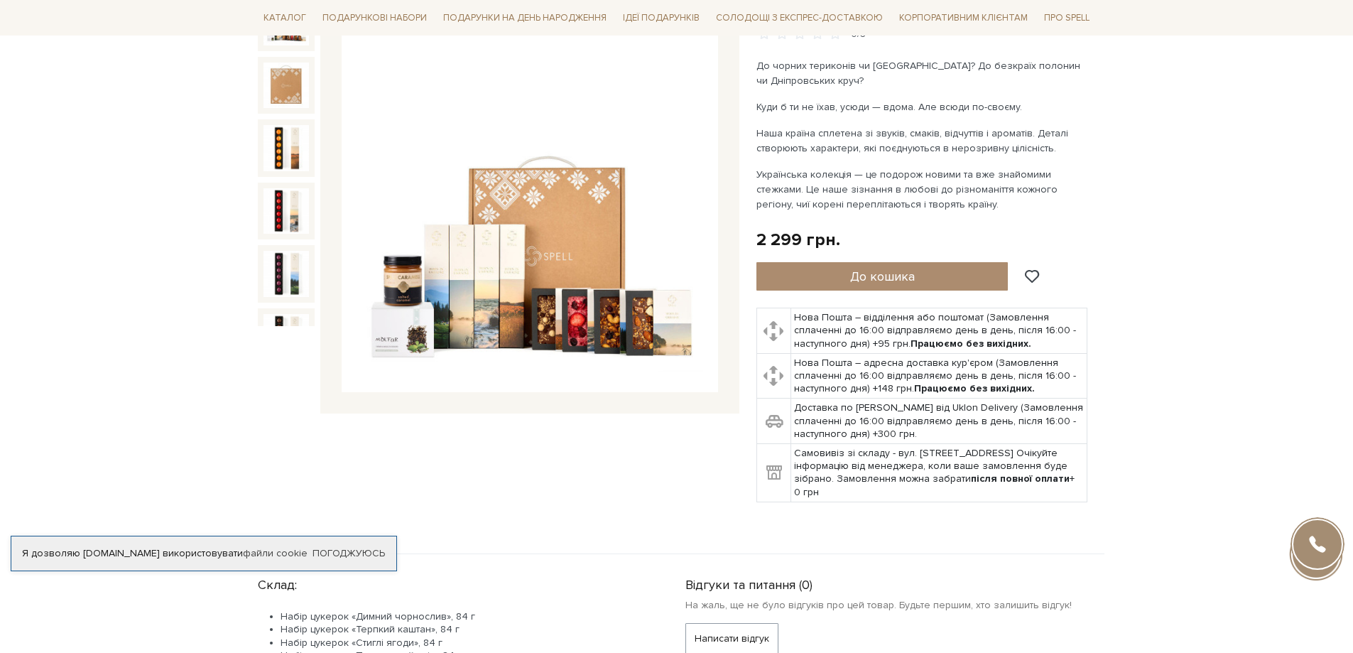
scroll to position [0, 0]
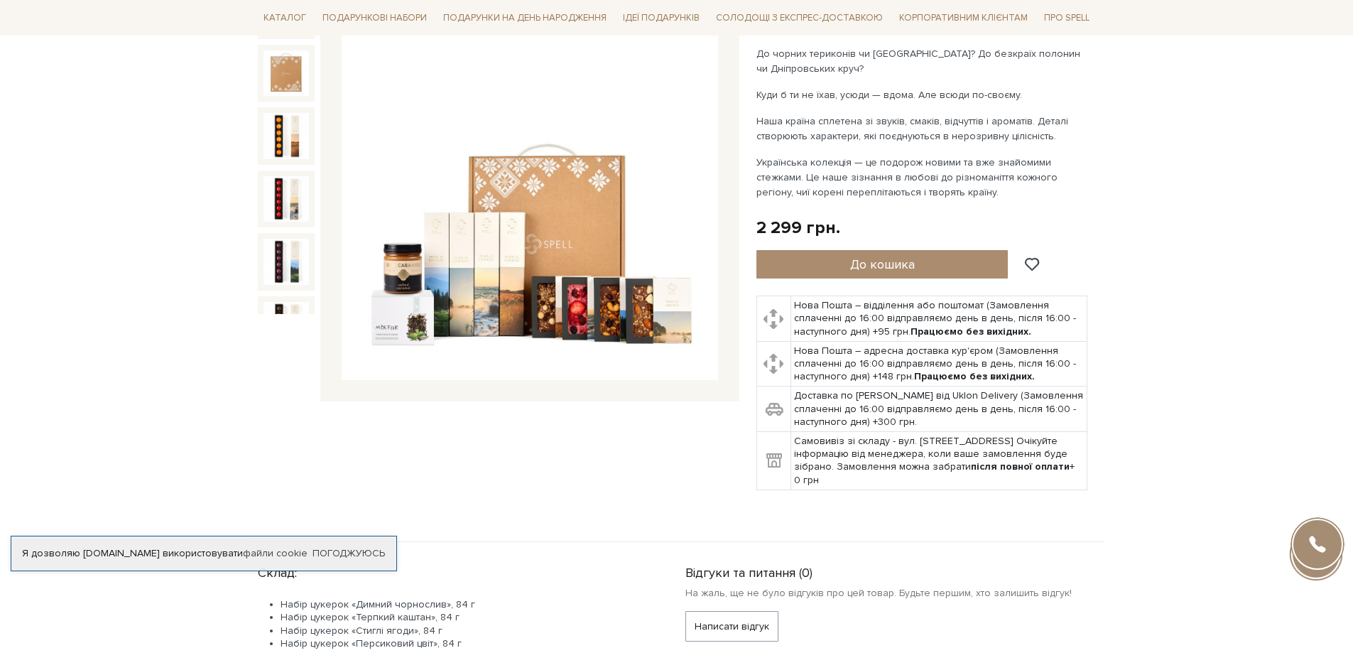
scroll to position [284, 0]
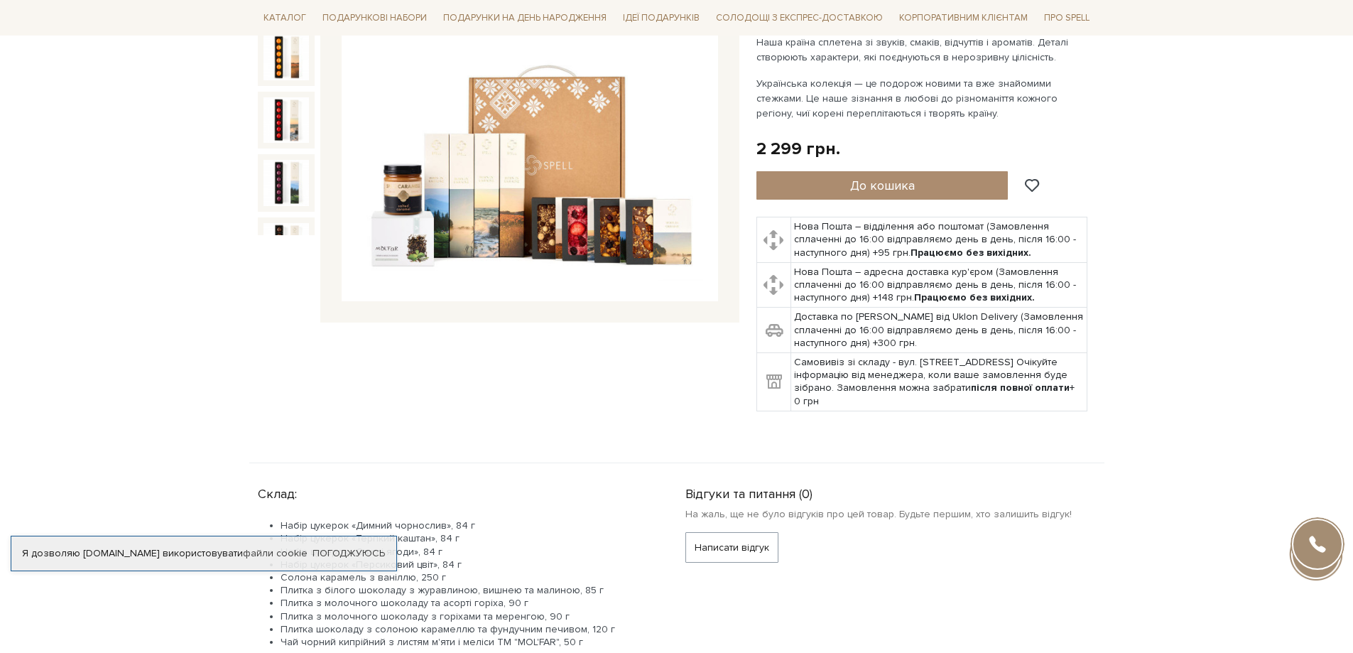
click at [536, 176] on img at bounding box center [530, 113] width 376 height 376
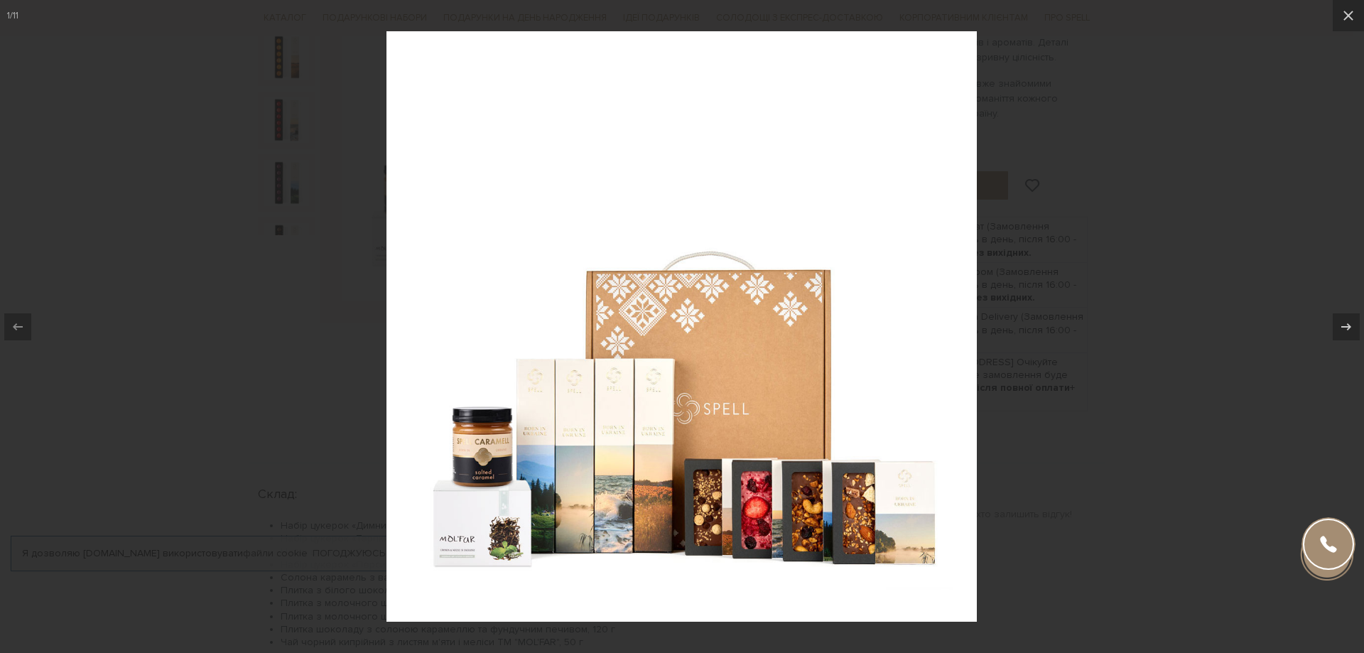
click at [1184, 347] on div at bounding box center [682, 326] width 1364 height 653
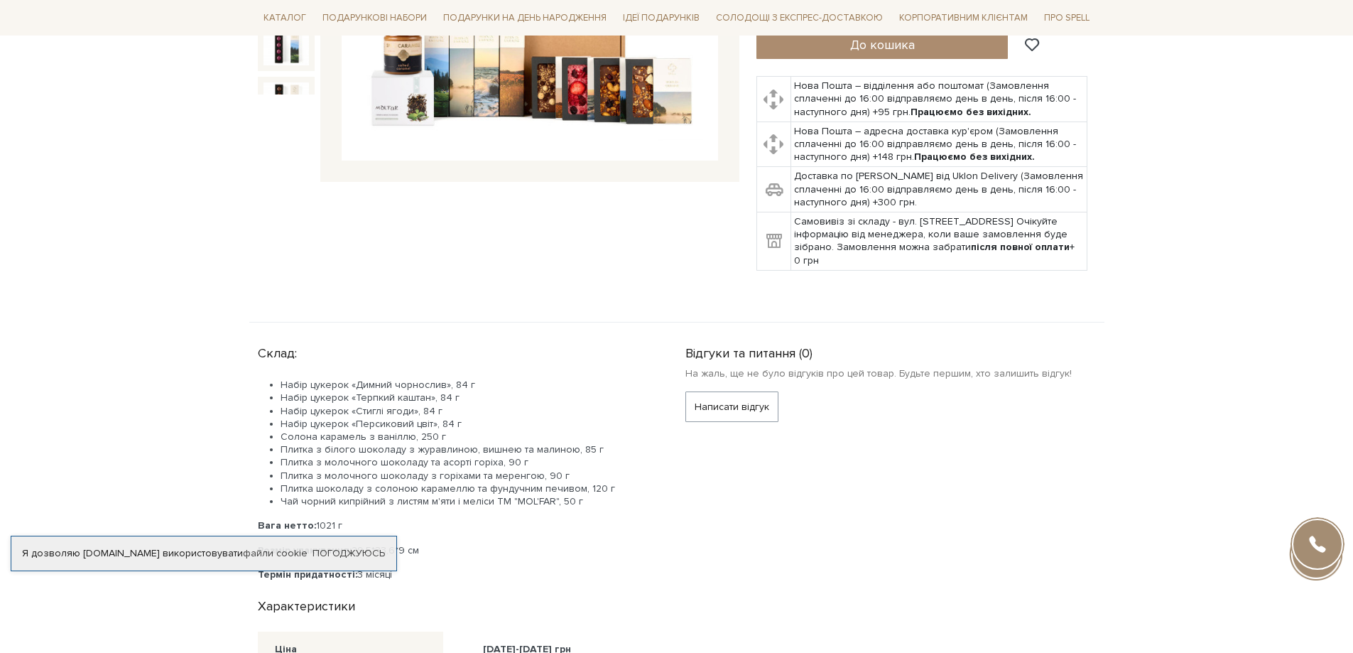
scroll to position [426, 0]
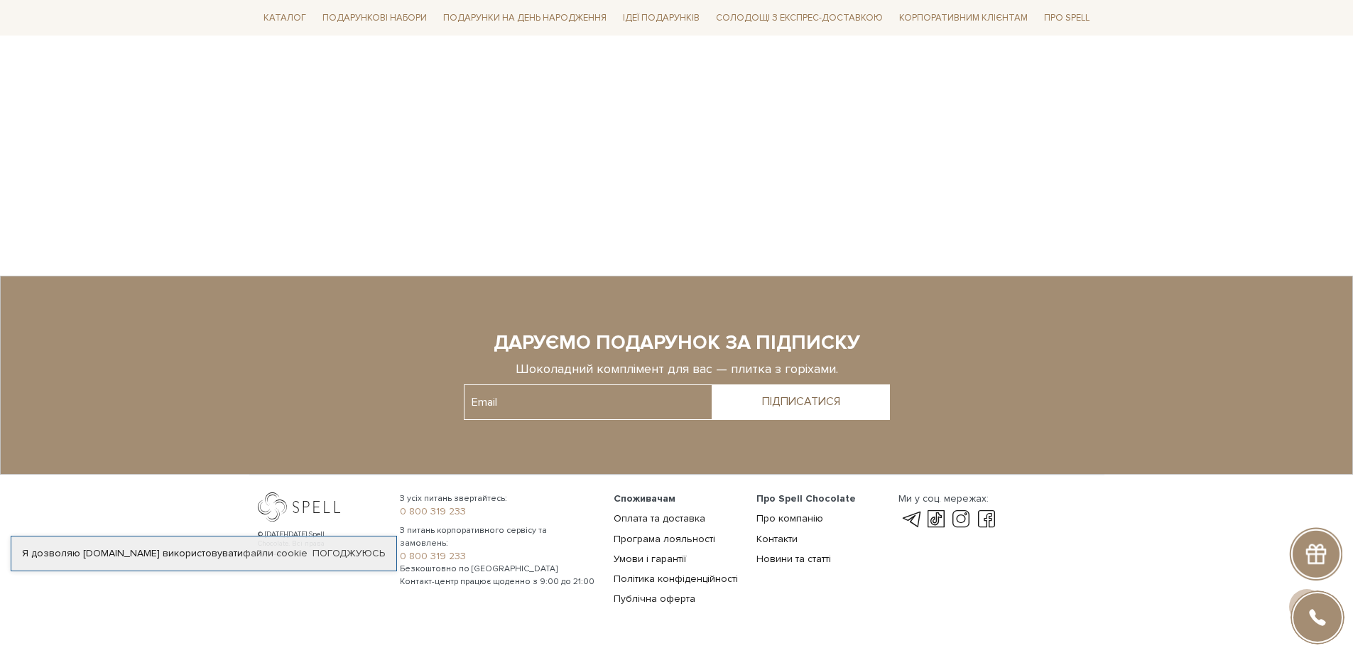
scroll to position [730, 0]
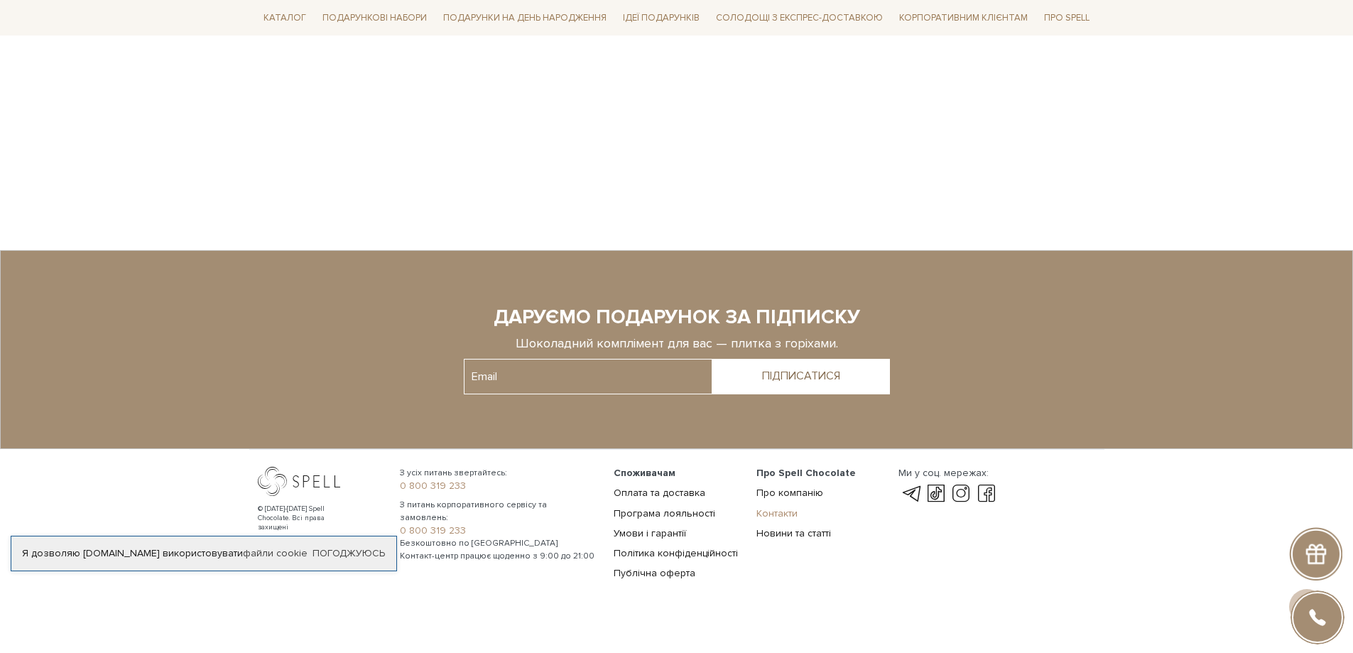
click at [768, 507] on link "Контакти" at bounding box center [776, 513] width 41 height 12
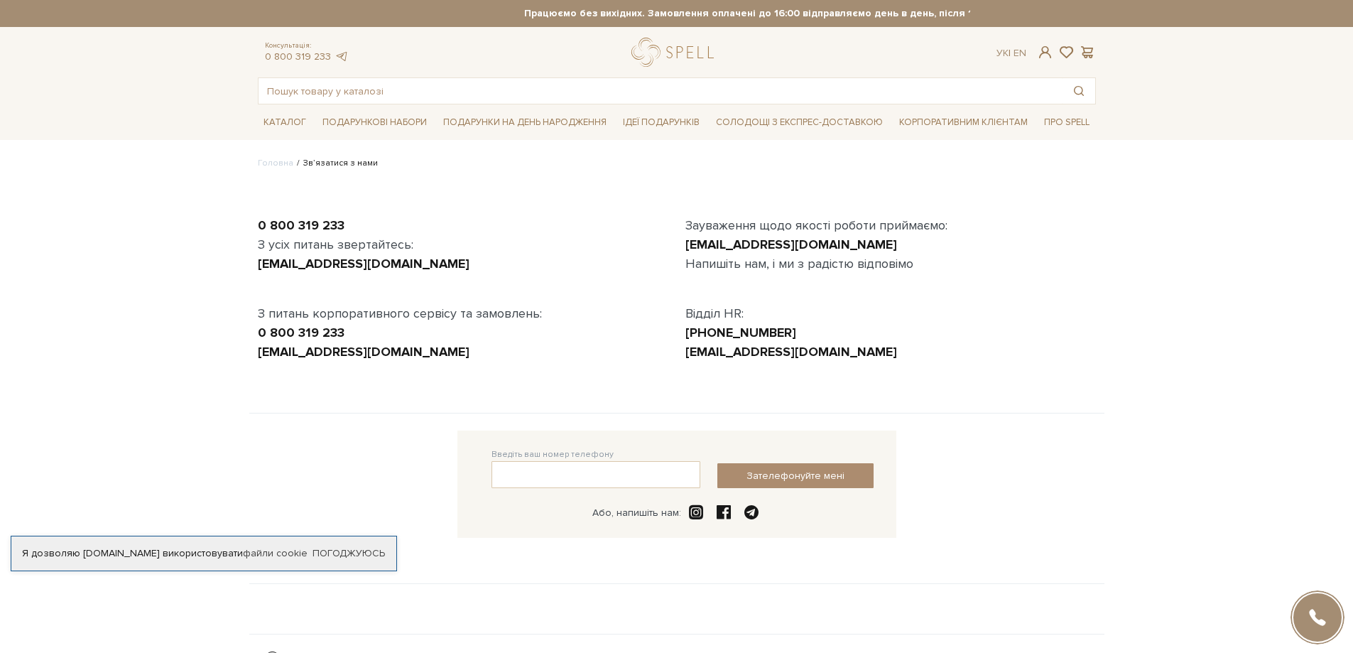
click at [119, 225] on body "Подарункові набори SALE Корпоративним клієнтам Доставка і оплата Консультація: …" at bounding box center [676, 392] width 1353 height 785
click at [722, 513] on span at bounding box center [724, 512] width 20 height 17
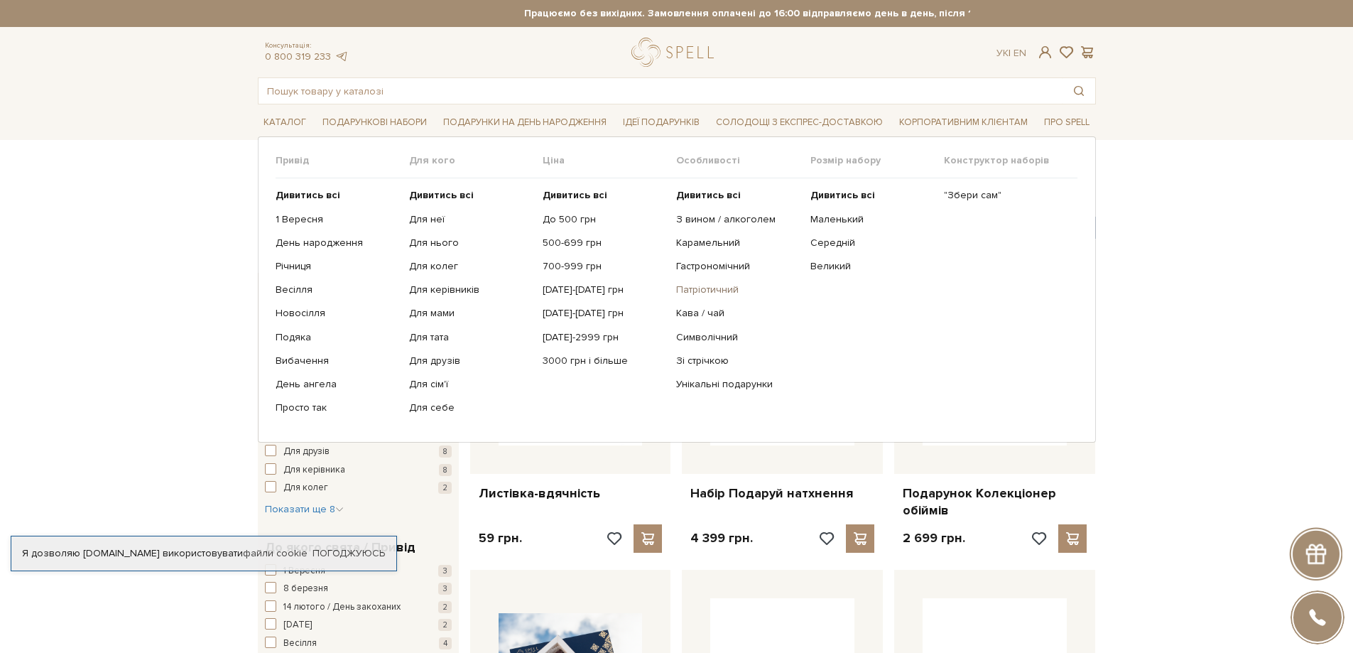
click at [708, 290] on link "Патріотичний" at bounding box center [737, 289] width 123 height 13
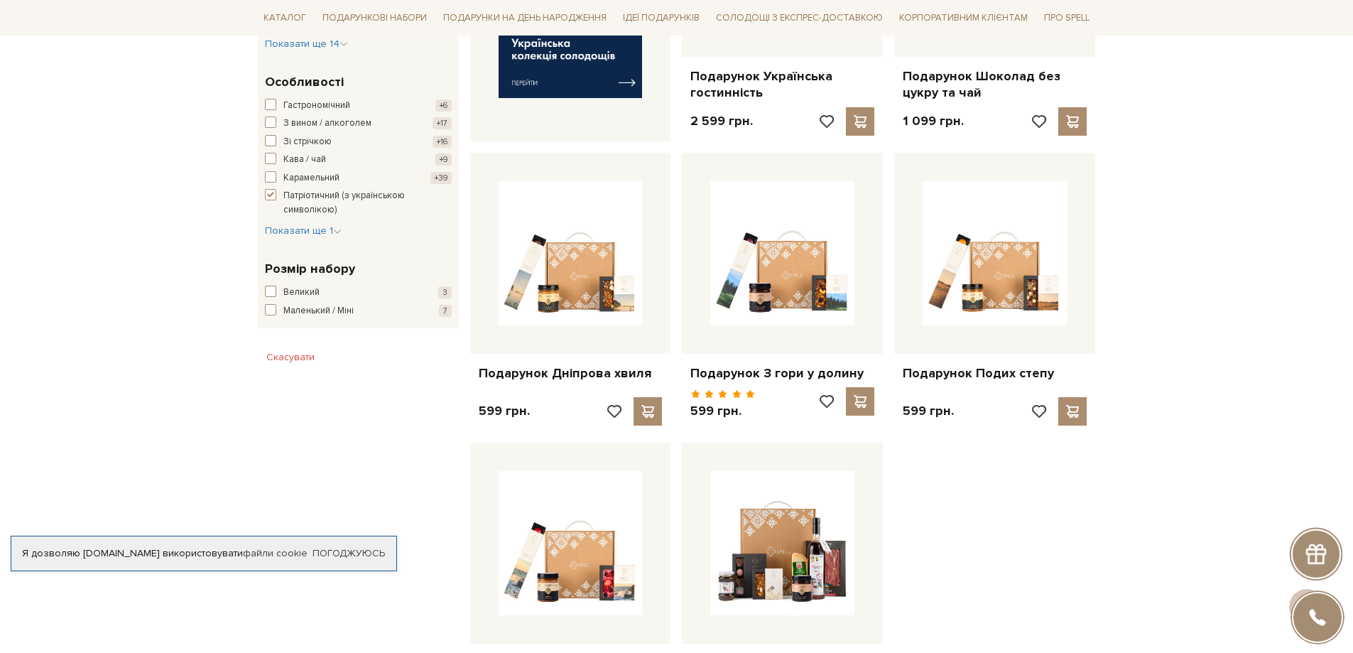
scroll to position [355, 0]
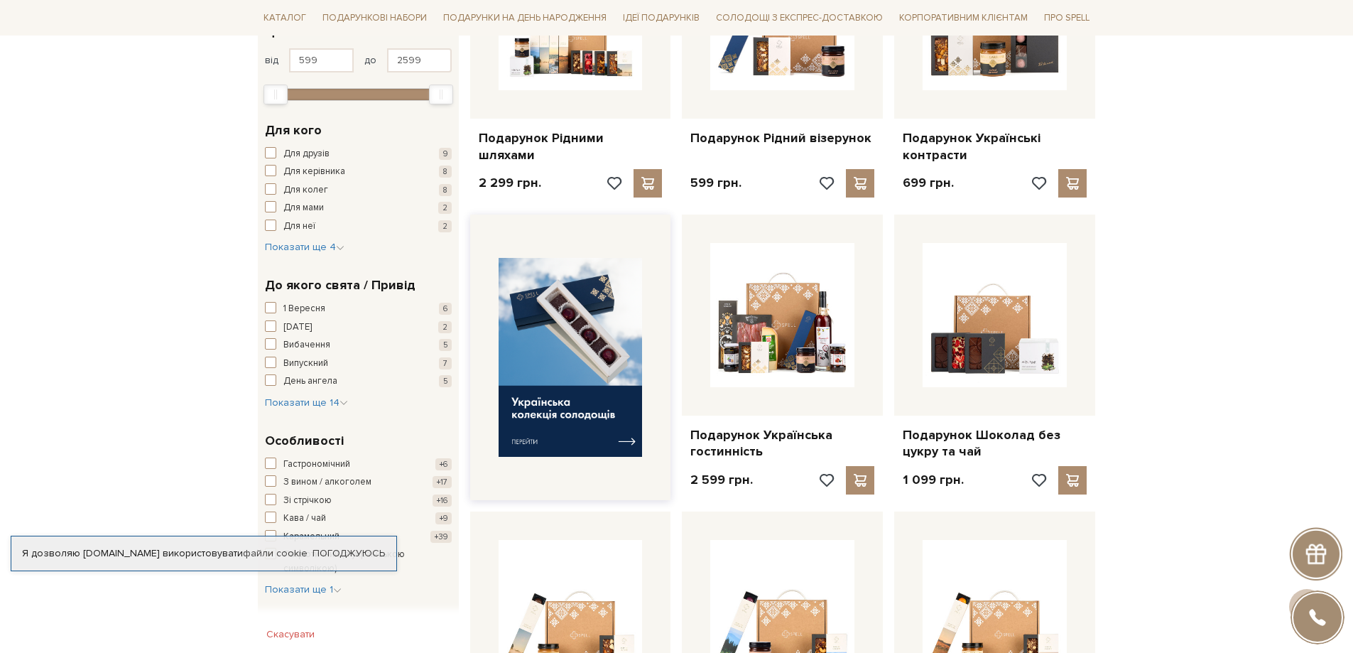
click at [545, 415] on img at bounding box center [571, 358] width 144 height 200
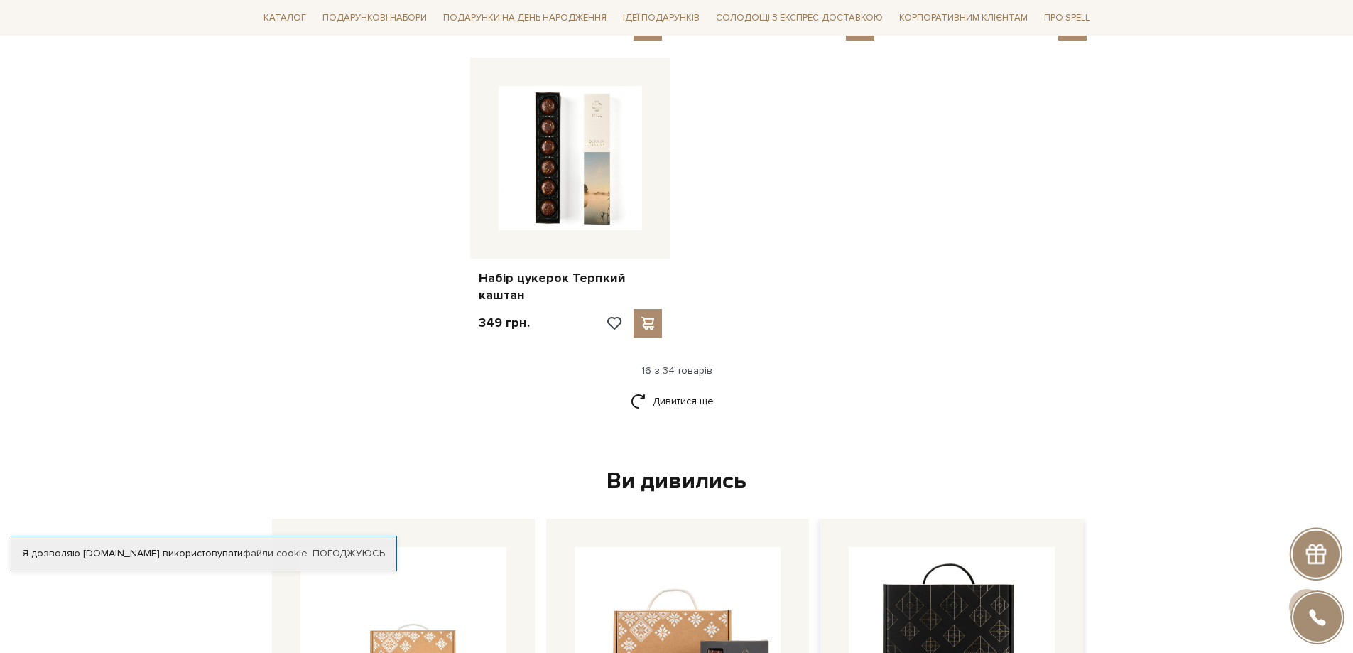
scroll to position [1847, 0]
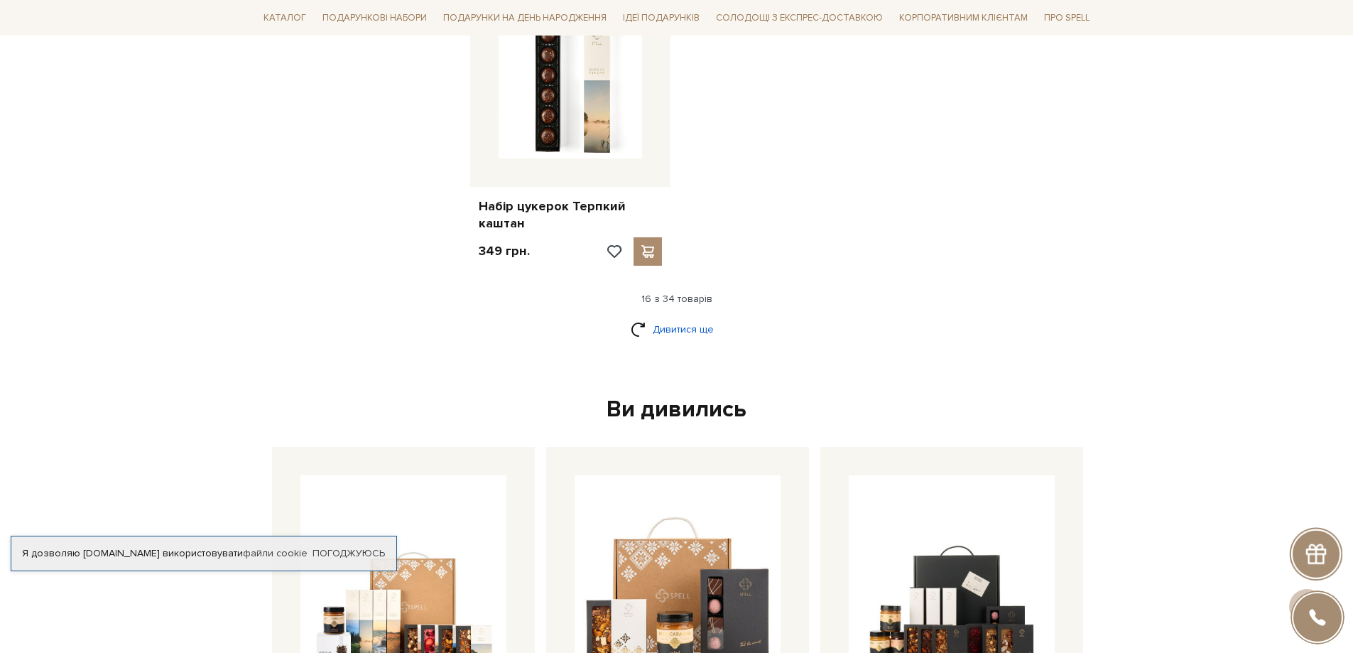
click at [688, 317] on link "Дивитися ще" at bounding box center [677, 329] width 92 height 25
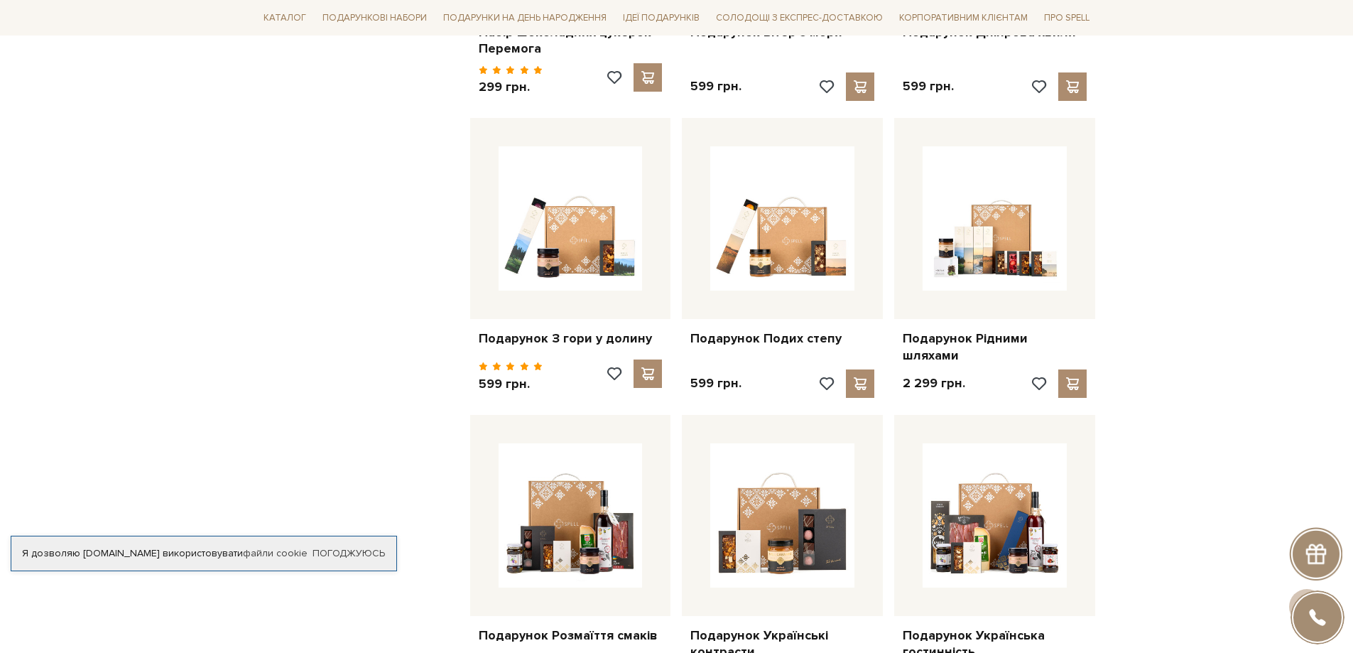
scroll to position [2344, 0]
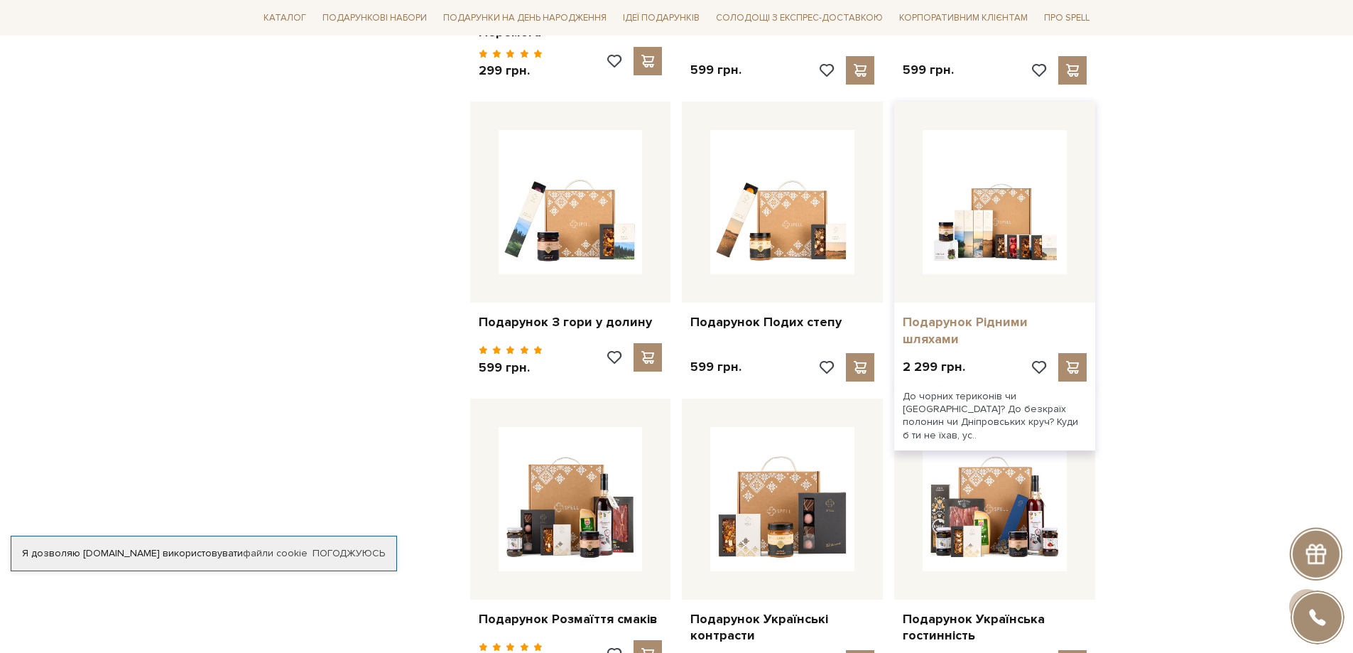
click at [972, 314] on link "Подарунок Рідними шляхами" at bounding box center [995, 330] width 184 height 33
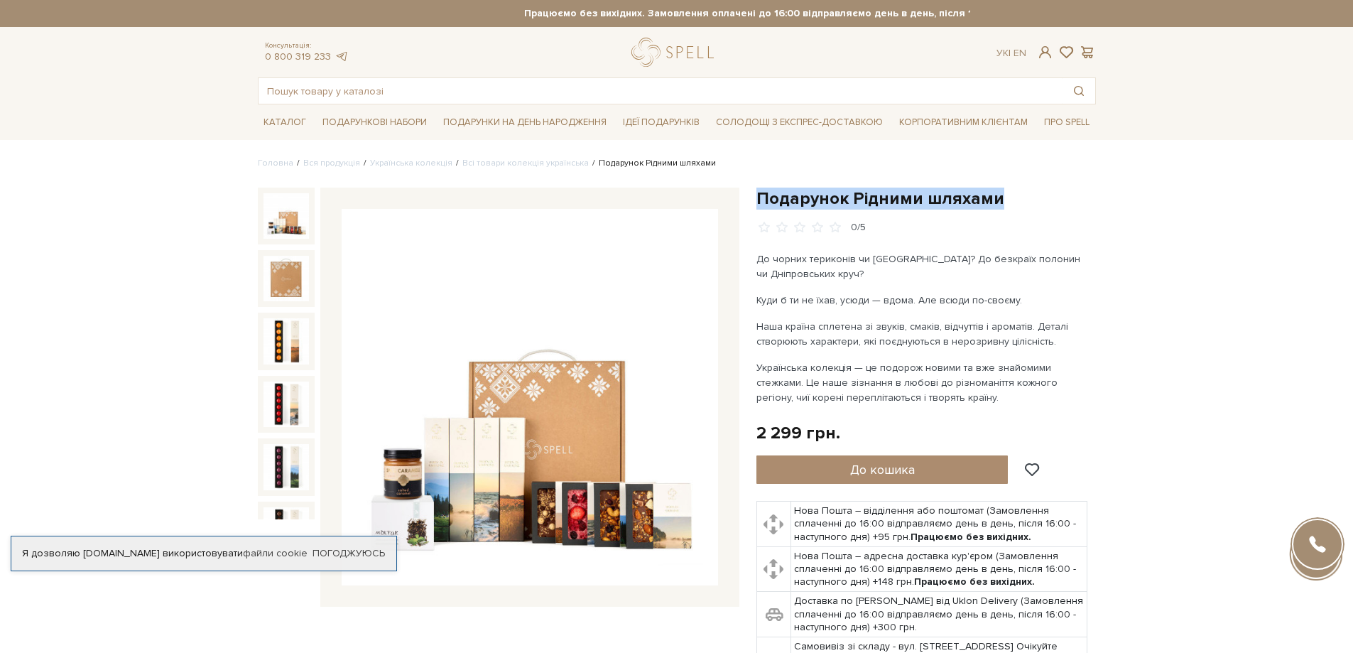
drag, startPoint x: 760, startPoint y: 191, endPoint x: 1015, endPoint y: 198, distance: 255.1
click at [1016, 197] on h1 "Подарунок Рідними шляхами" at bounding box center [925, 198] width 339 height 22
drag, startPoint x: 1018, startPoint y: 290, endPoint x: 1029, endPoint y: 305, distance: 17.8
click at [1016, 294] on div "До чорних териконів чи [GEOGRAPHIC_DATA]? До безкраїх полонин чи Дніпровських к…" at bounding box center [922, 327] width 333 height 153
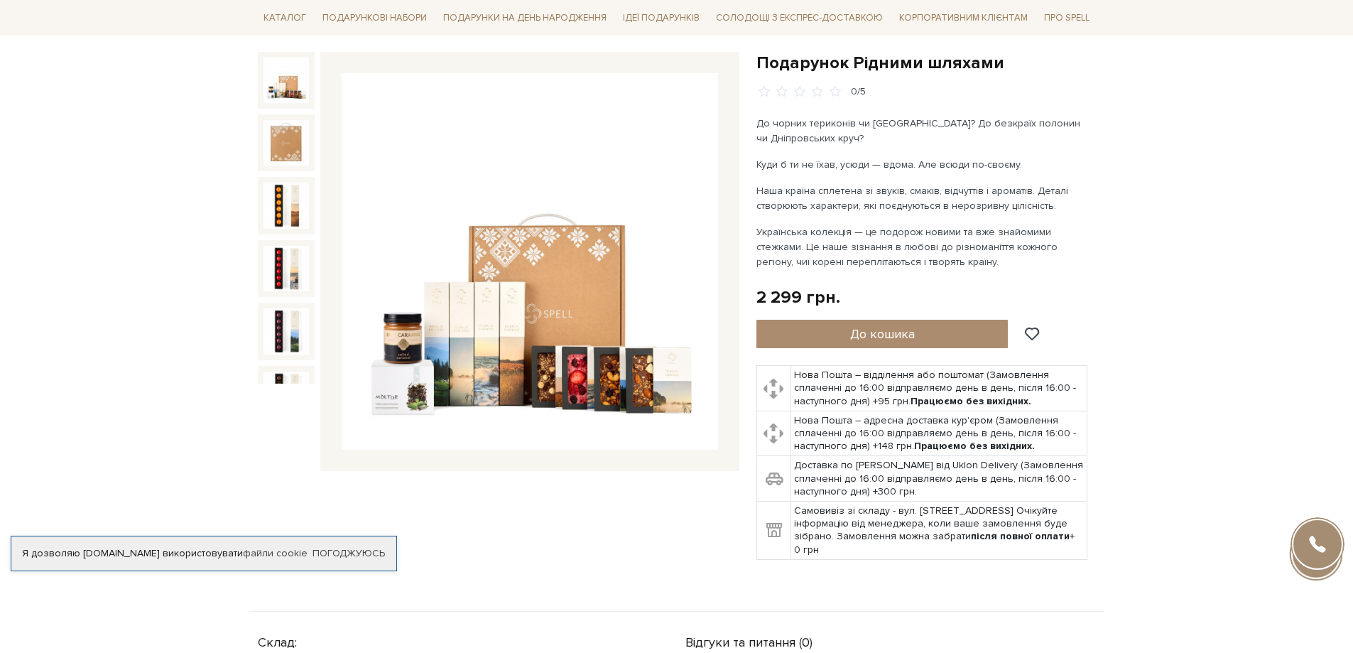
scroll to position [142, 0]
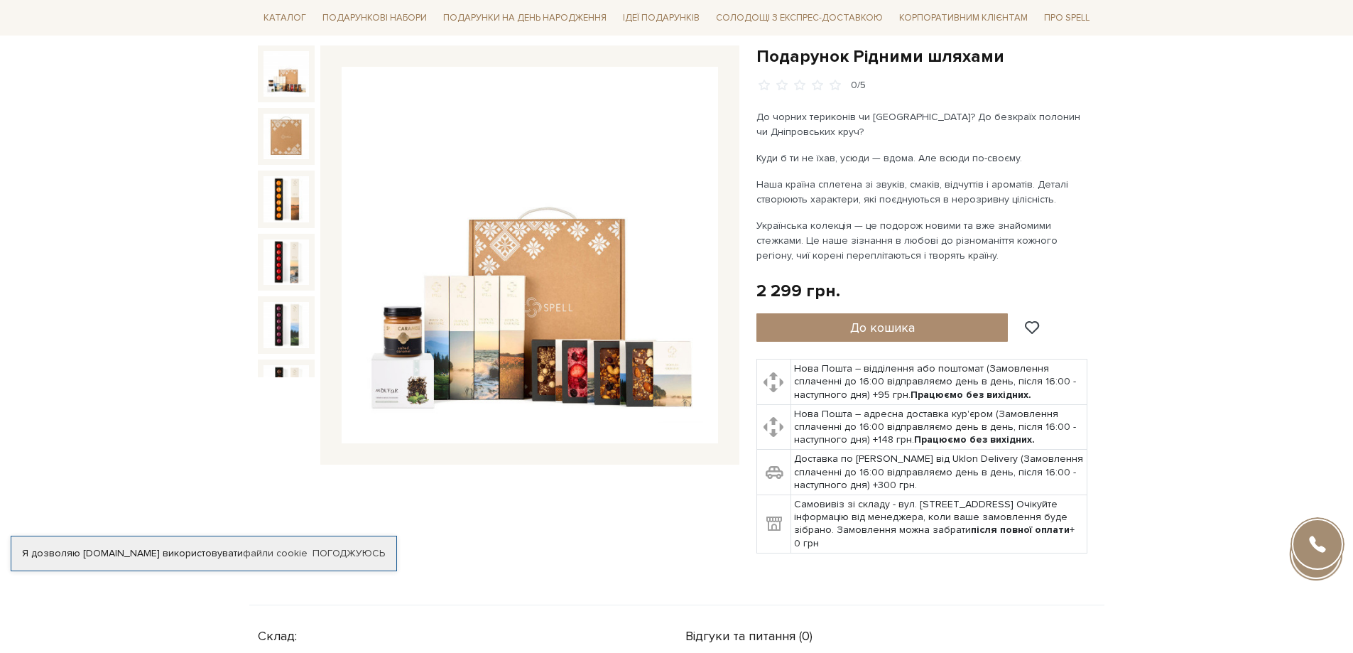
click at [469, 308] on img at bounding box center [530, 255] width 376 height 376
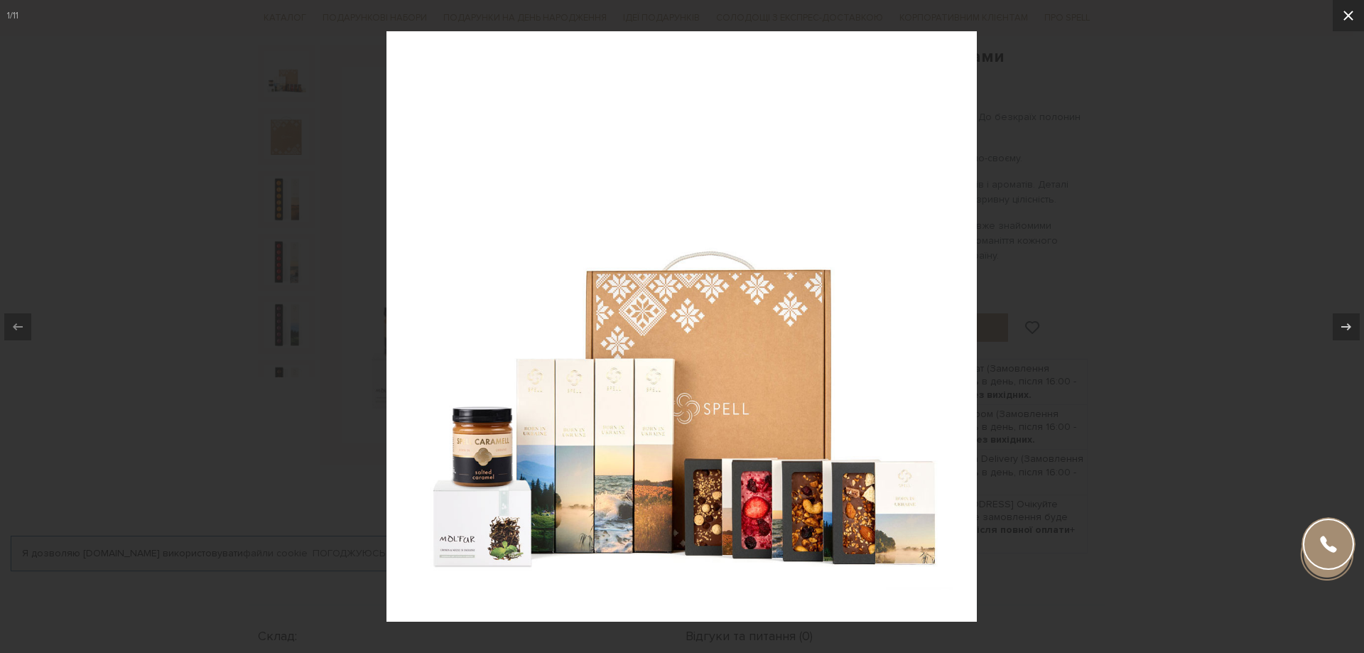
click at [1345, 14] on icon at bounding box center [1347, 15] width 17 height 17
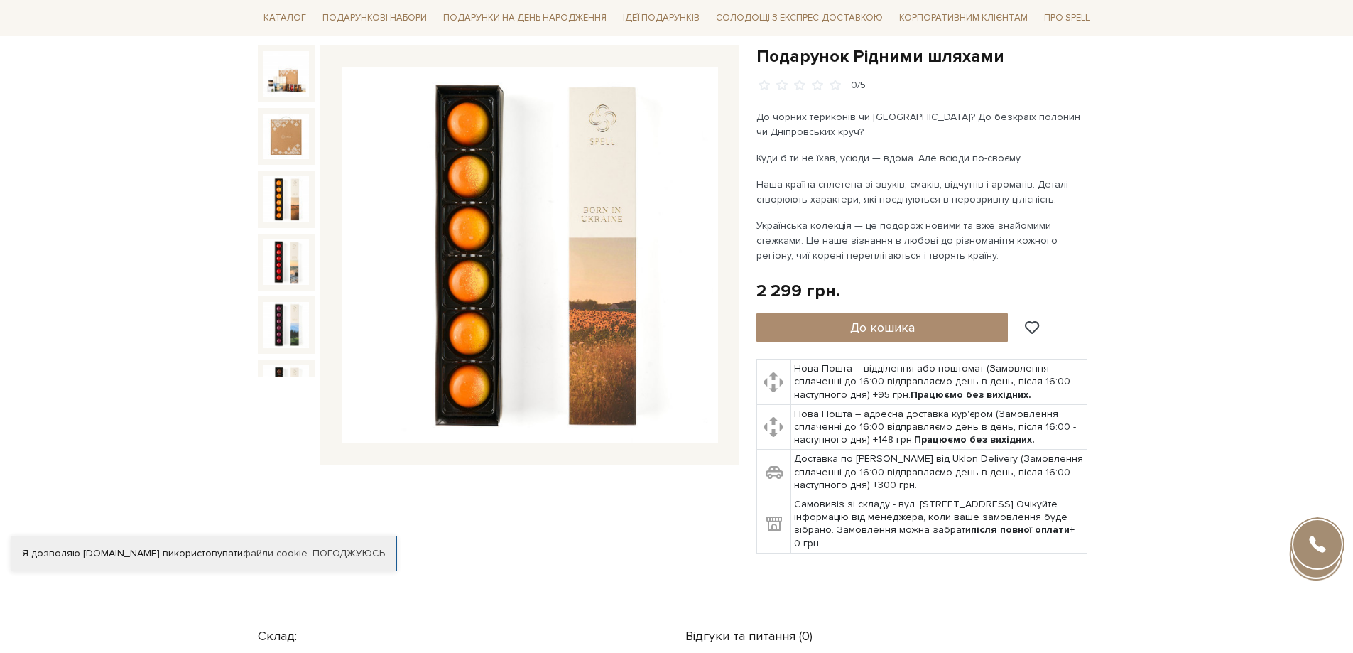
click at [284, 187] on img at bounding box center [285, 198] width 45 height 45
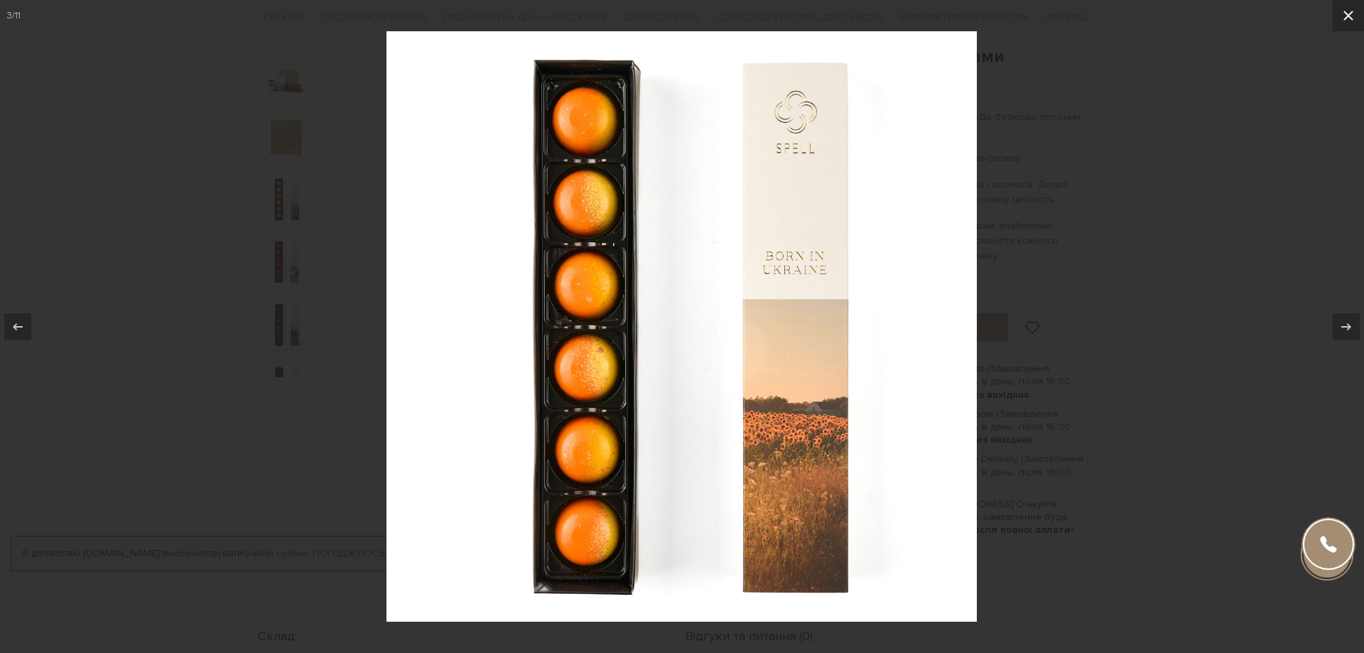
click at [1339, 20] on icon at bounding box center [1347, 15] width 17 height 17
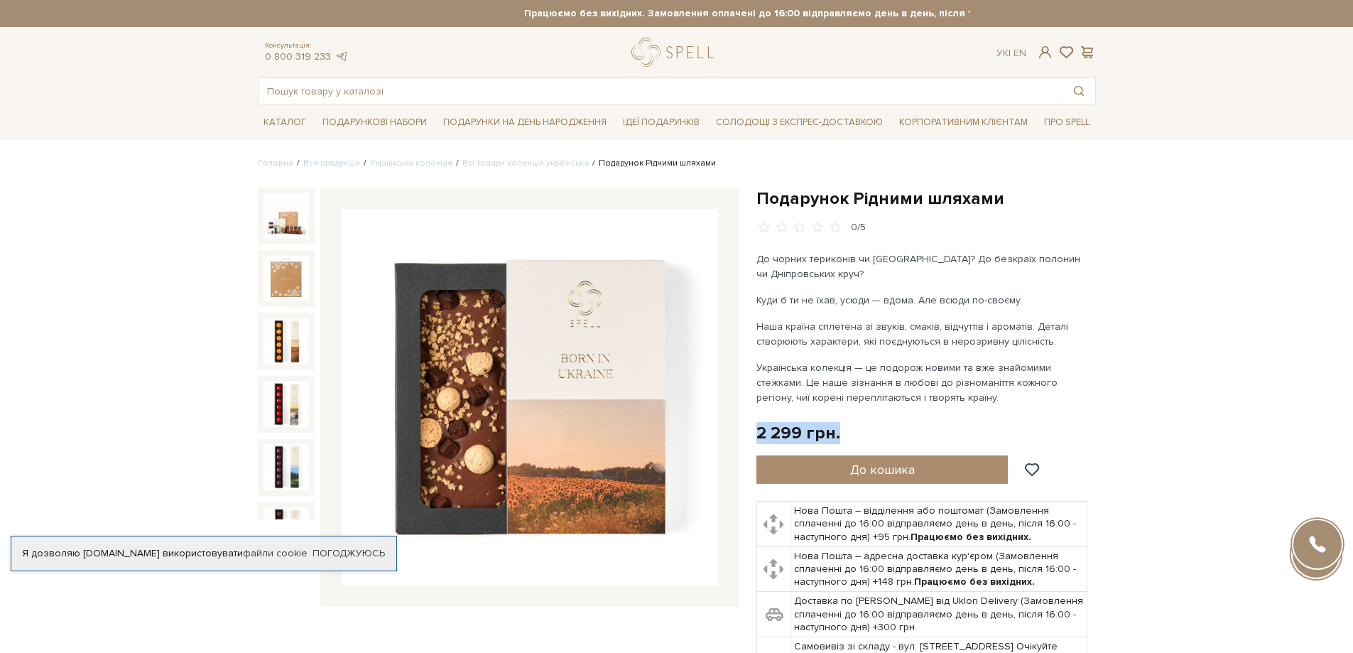
drag, startPoint x: 756, startPoint y: 431, endPoint x: 906, endPoint y: 424, distance: 150.0
click at [906, 424] on div "2 299 грн. Оплата частинами:" at bounding box center [925, 433] width 339 height 22
click at [902, 357] on div "До чорних териконів чи [GEOGRAPHIC_DATA]? До безкраїх полонин чи Дніпровських к…" at bounding box center [922, 327] width 333 height 153
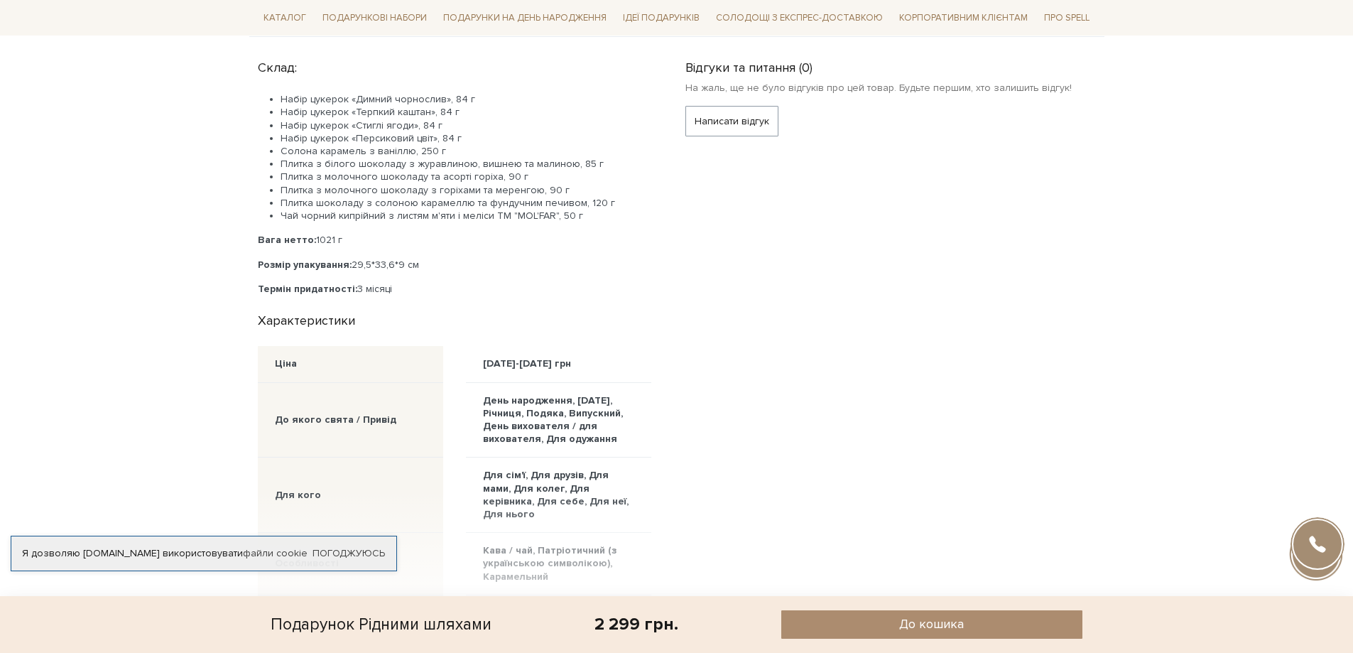
scroll to position [639, 0]
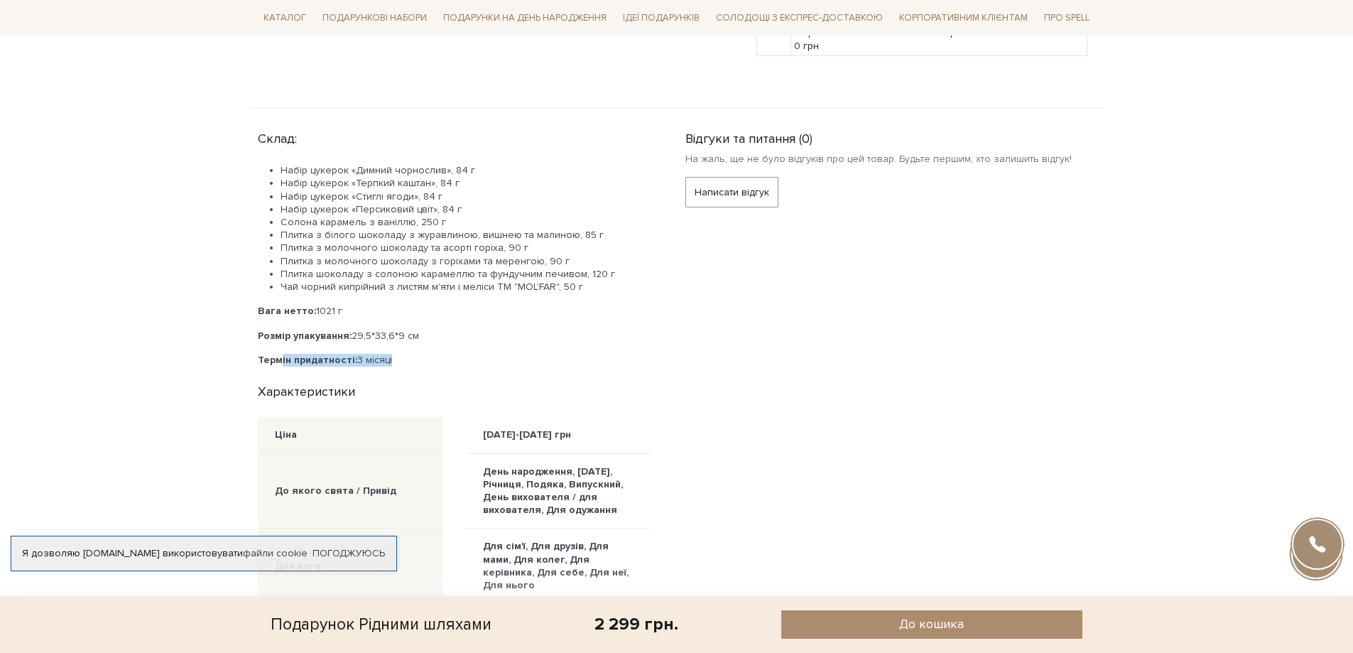
drag, startPoint x: 275, startPoint y: 360, endPoint x: 693, endPoint y: 445, distance: 426.9
click at [433, 361] on p "Термін придатності: 3 місяці" at bounding box center [454, 360] width 393 height 13
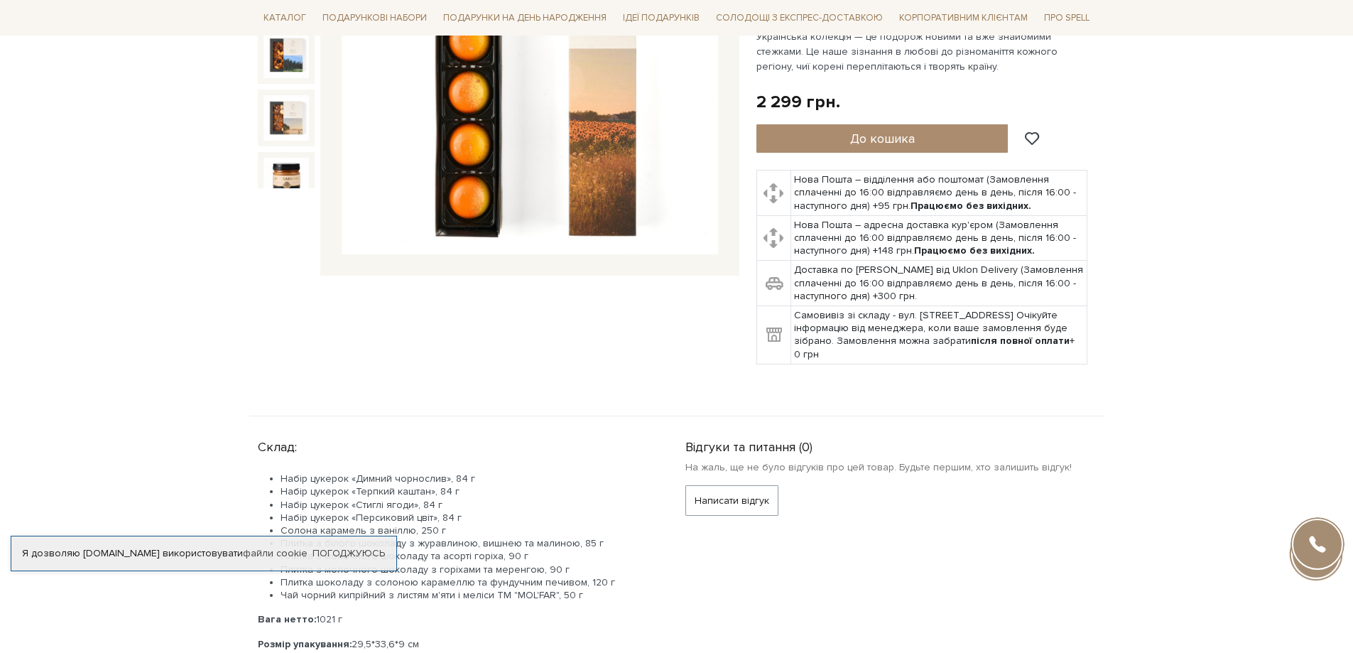
scroll to position [426, 0]
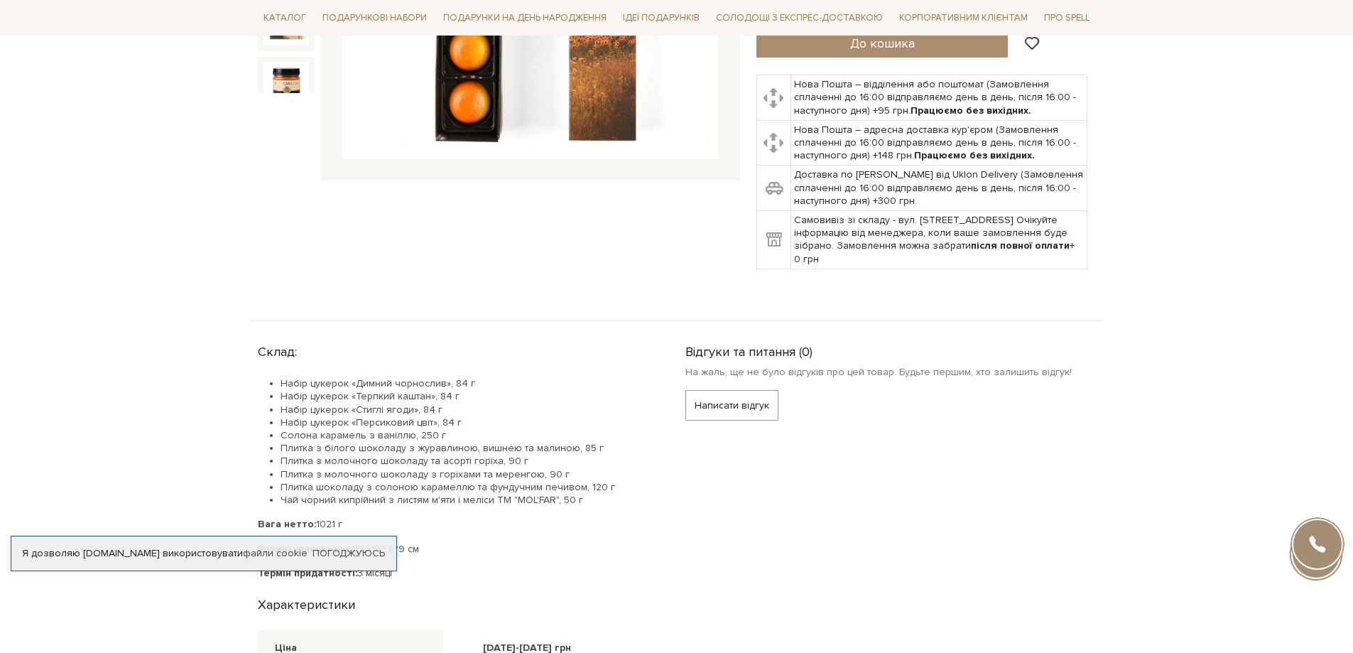
click at [408, 425] on li "Набір цукерок «Персиковий цвіт», 84 г" at bounding box center [466, 422] width 371 height 13
